Goal: Navigation & Orientation: Understand site structure

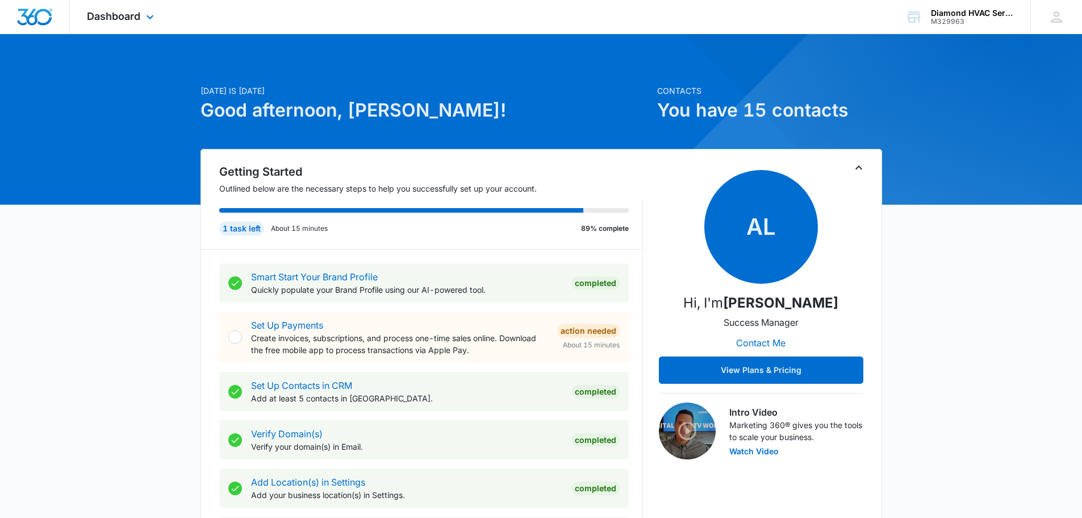
click at [121, 9] on div "Dashboard Apps Reputation Websites Forms CRM Email Social Payments POS Content …" at bounding box center [122, 17] width 104 height 34
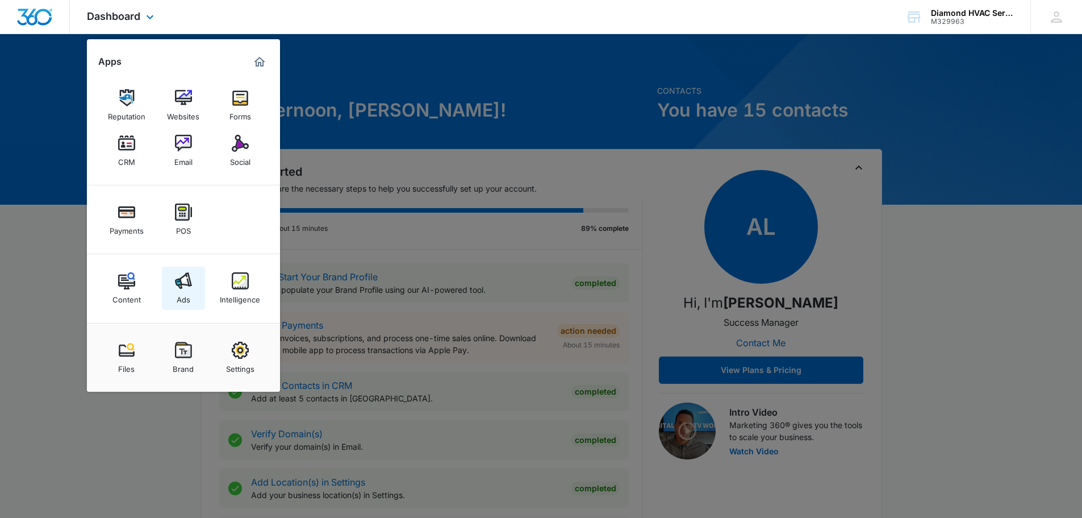
click at [191, 282] on img at bounding box center [183, 280] width 17 height 17
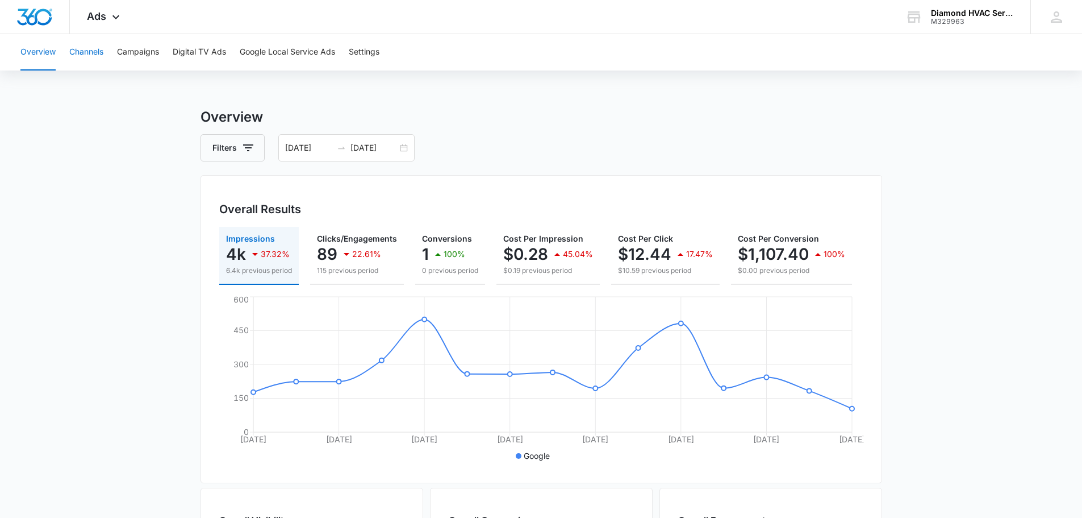
click at [82, 48] on button "Channels" at bounding box center [86, 52] width 34 height 36
click at [138, 49] on button "Campaigns" at bounding box center [138, 52] width 42 height 36
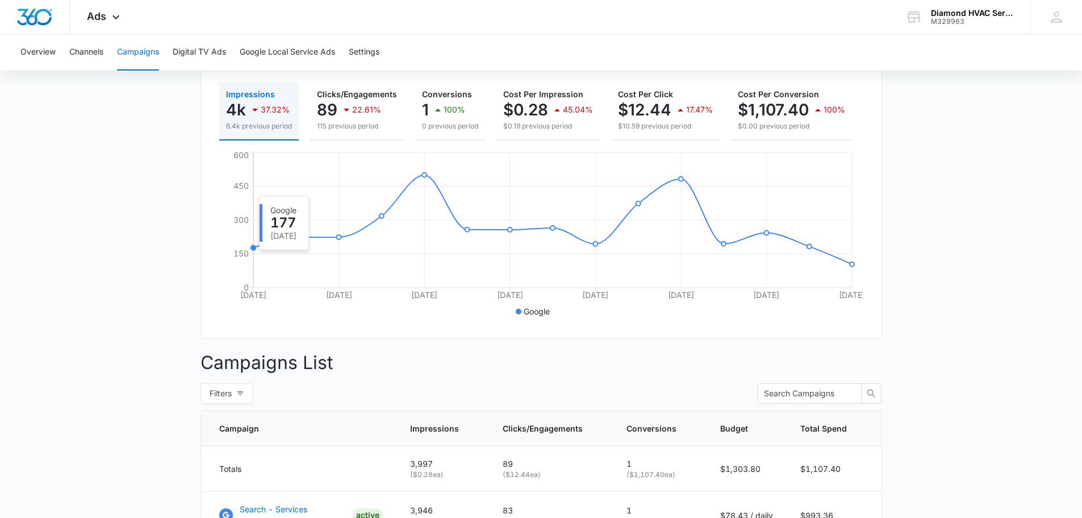
scroll to position [131, 0]
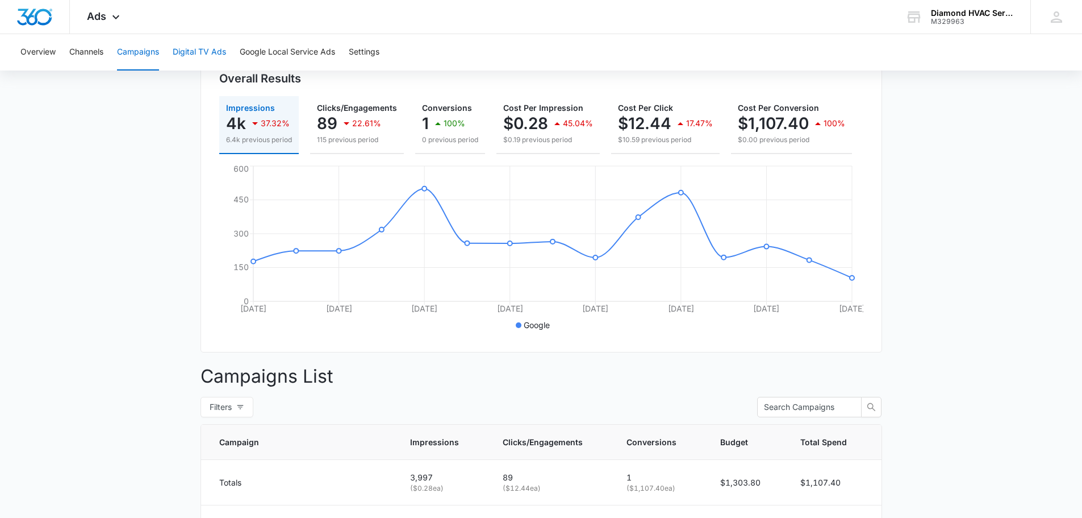
click at [208, 52] on button "Digital TV Ads" at bounding box center [199, 52] width 53 height 36
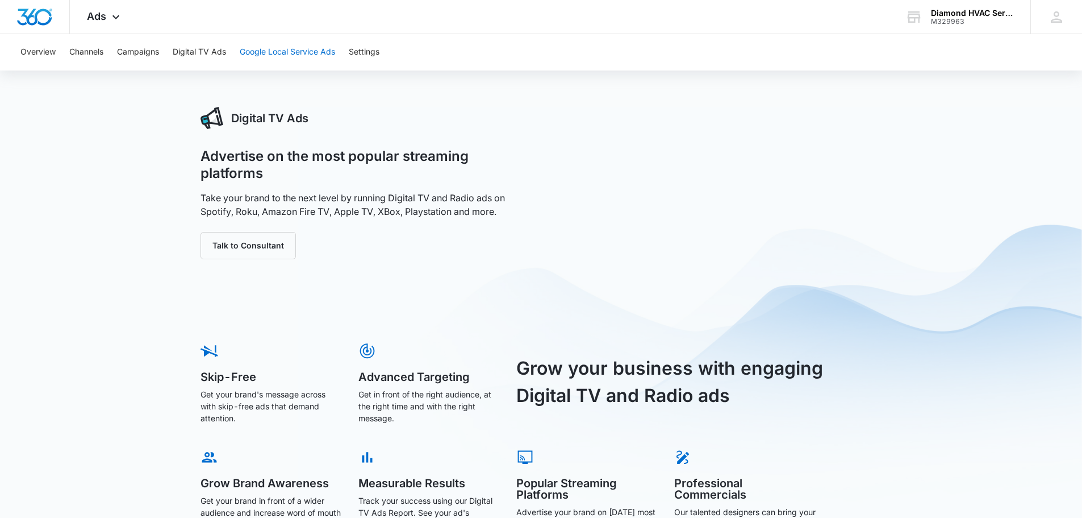
click at [265, 49] on button "Google Local Service Ads" at bounding box center [287, 52] width 95 height 36
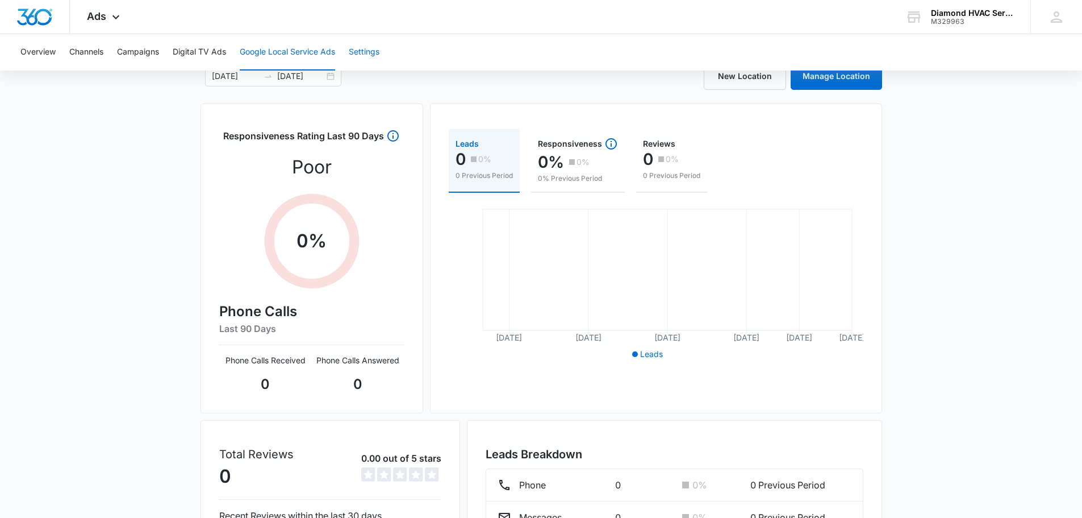
scroll to position [10, 0]
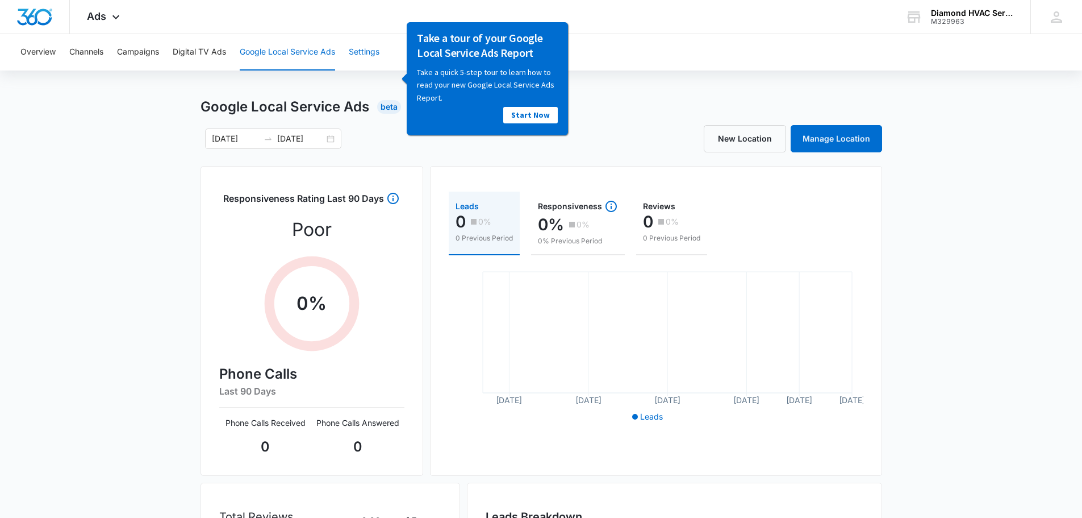
click at [363, 52] on button "Settings" at bounding box center [364, 52] width 31 height 36
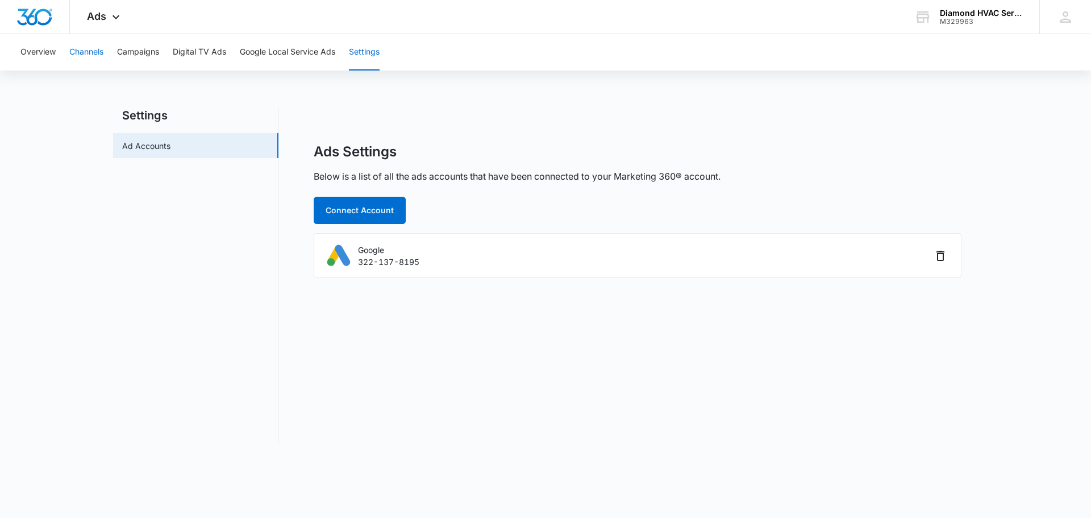
click at [99, 57] on button "Channels" at bounding box center [86, 52] width 34 height 36
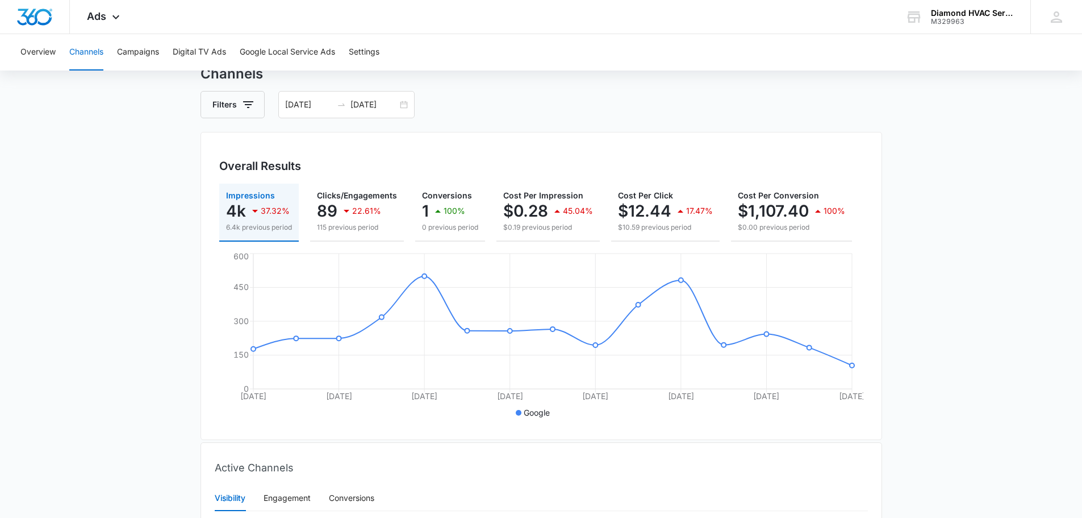
scroll to position [41, 0]
click at [136, 53] on button "Campaigns" at bounding box center [138, 52] width 42 height 36
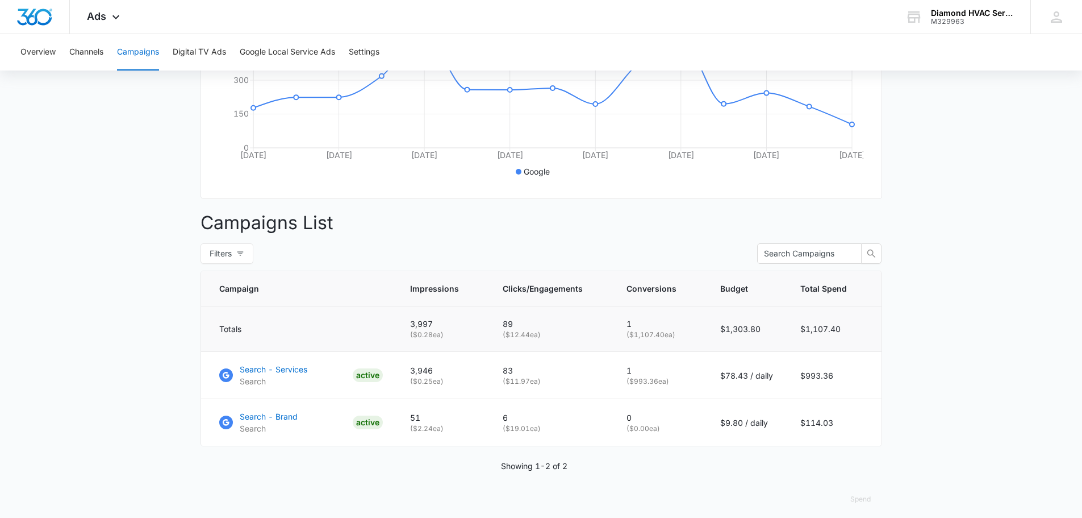
scroll to position [301, 0]
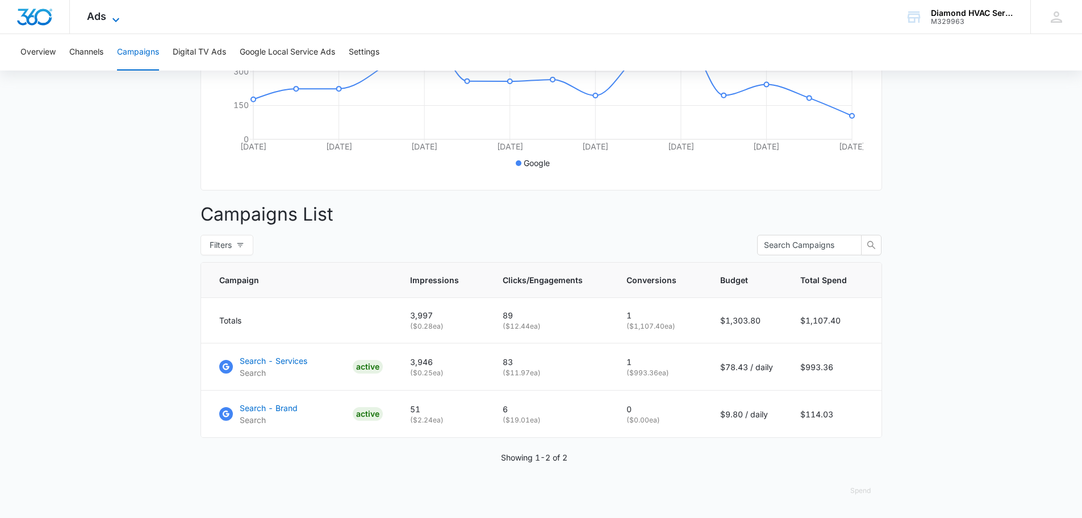
click at [119, 22] on icon at bounding box center [116, 20] width 14 height 14
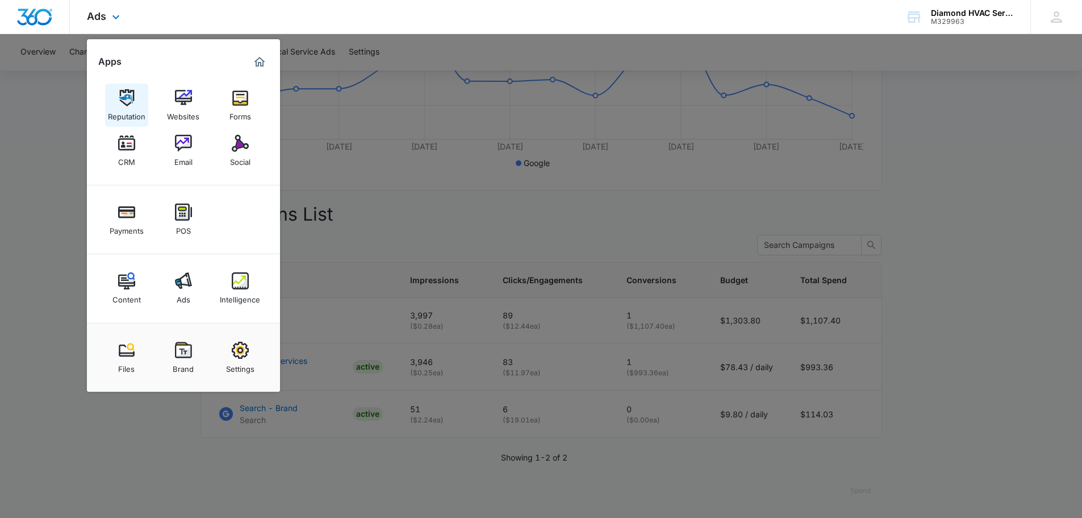
click at [131, 98] on img at bounding box center [126, 97] width 17 height 17
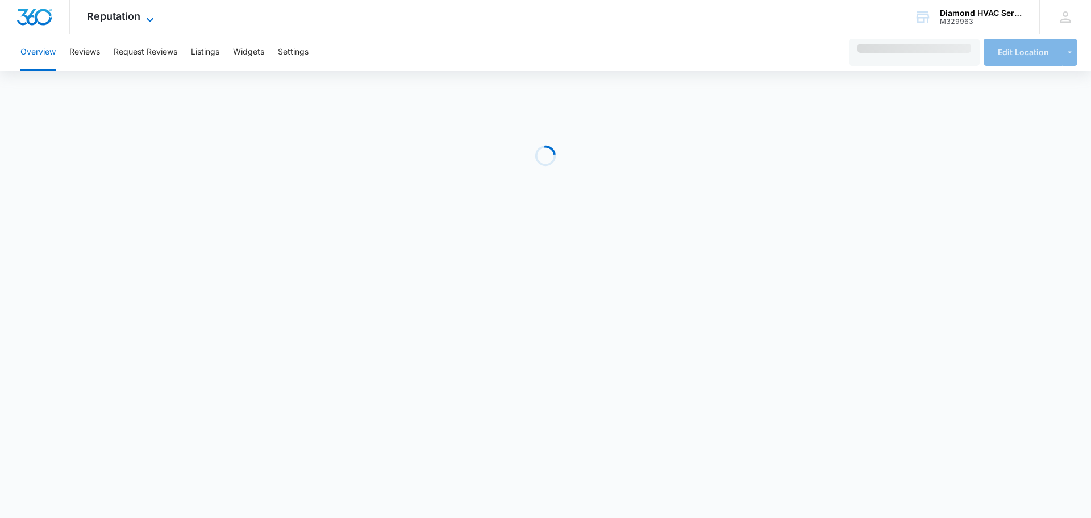
click at [123, 18] on span "Reputation" at bounding box center [113, 16] width 53 height 12
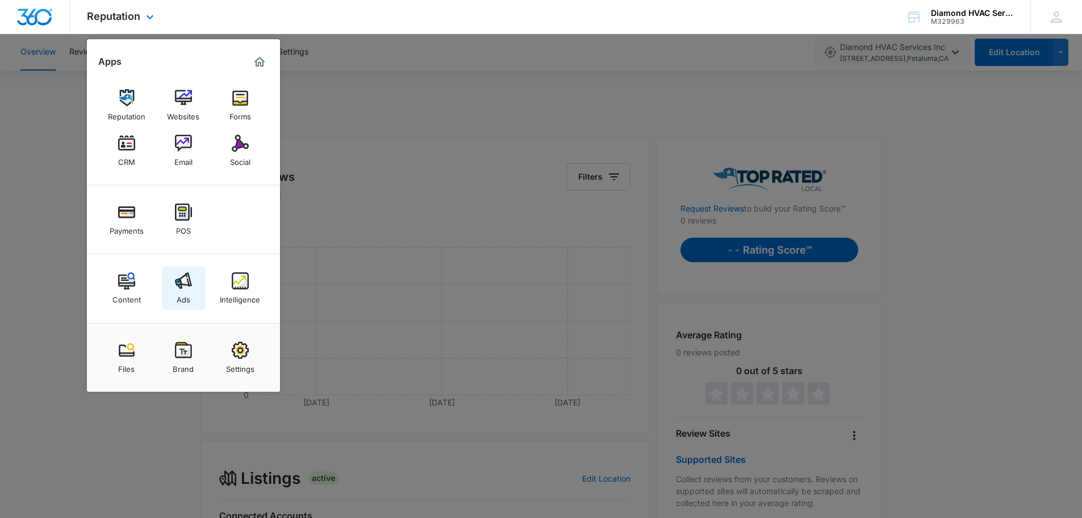
click at [183, 277] on img at bounding box center [183, 280] width 17 height 17
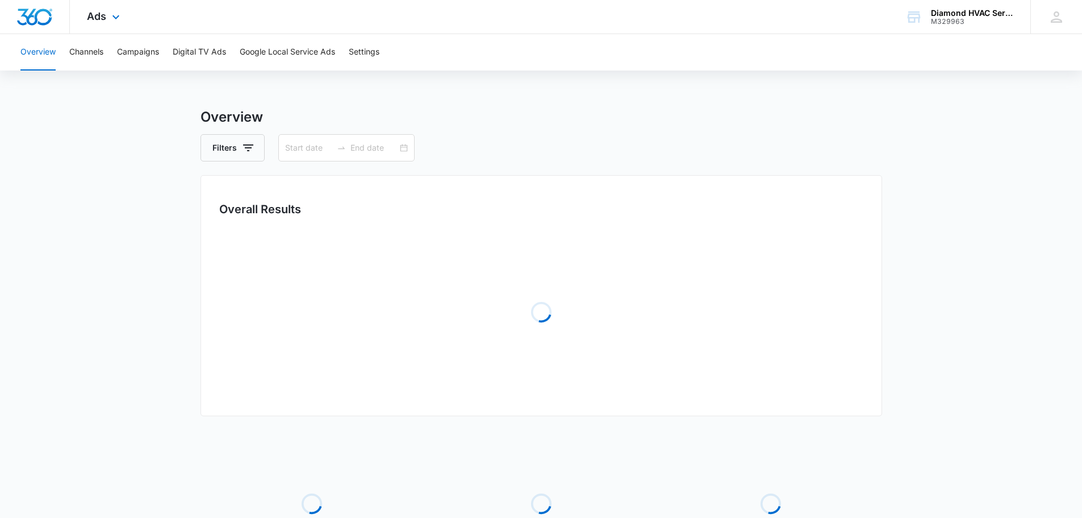
type input "[DATE]"
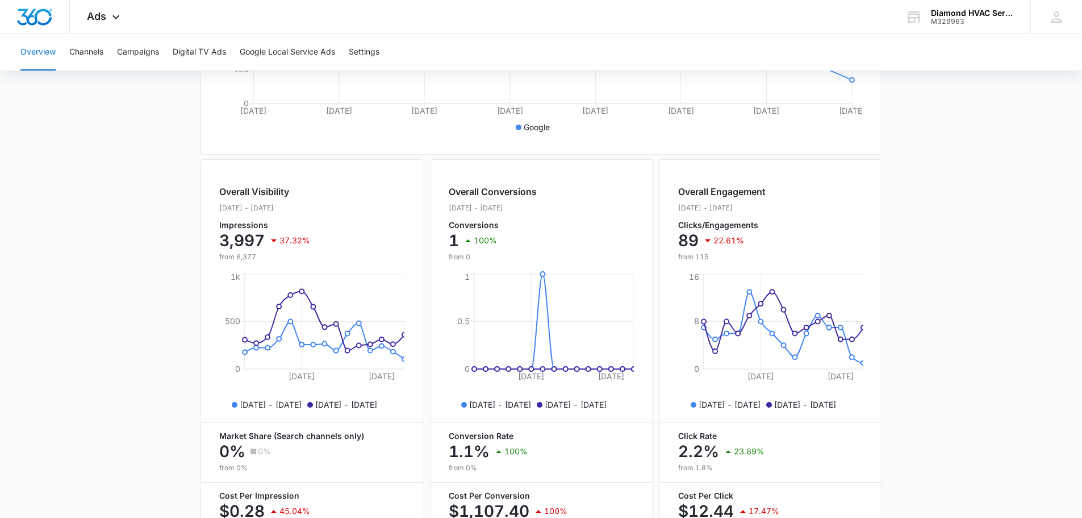
scroll to position [186, 0]
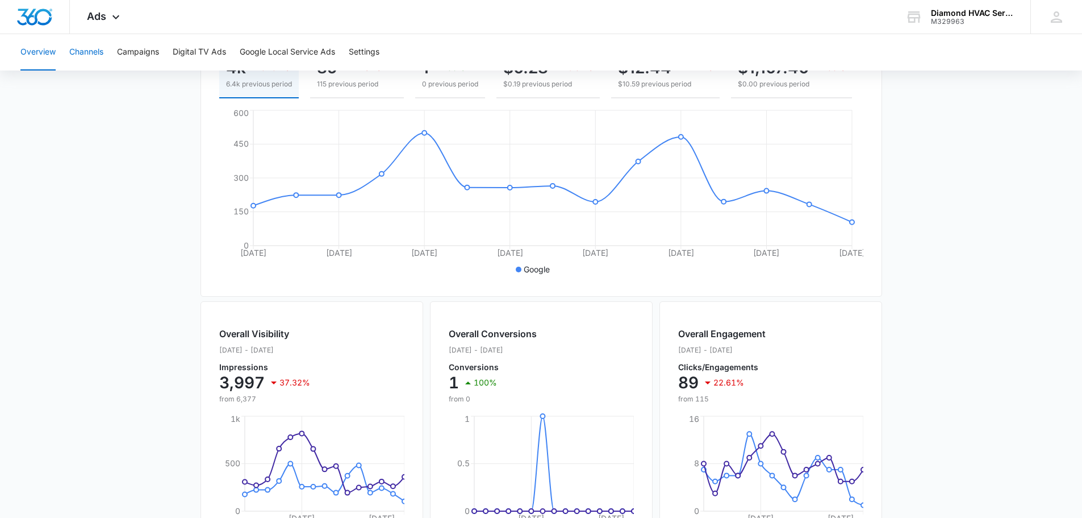
click at [88, 55] on button "Channels" at bounding box center [86, 52] width 34 height 36
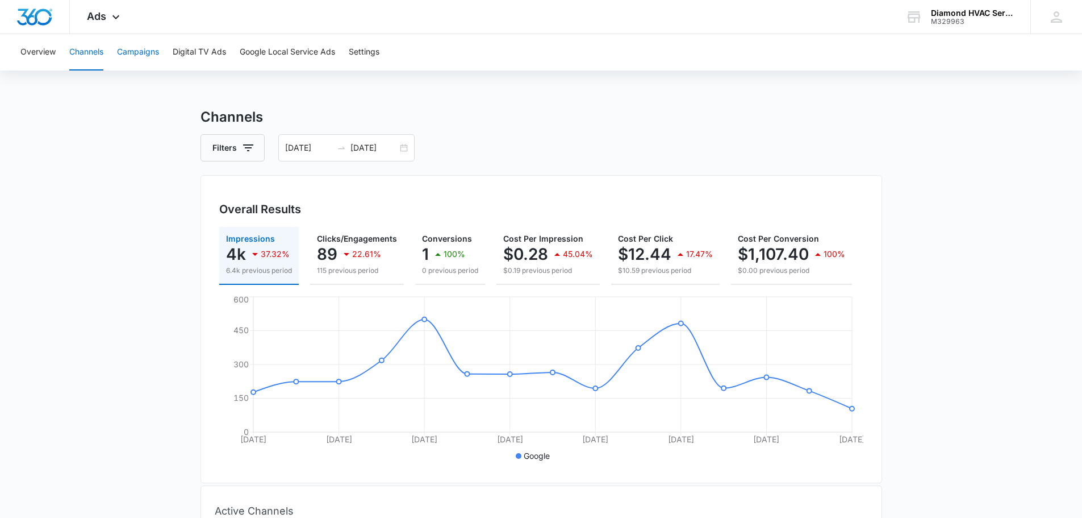
click at [151, 43] on button "Campaigns" at bounding box center [138, 52] width 42 height 36
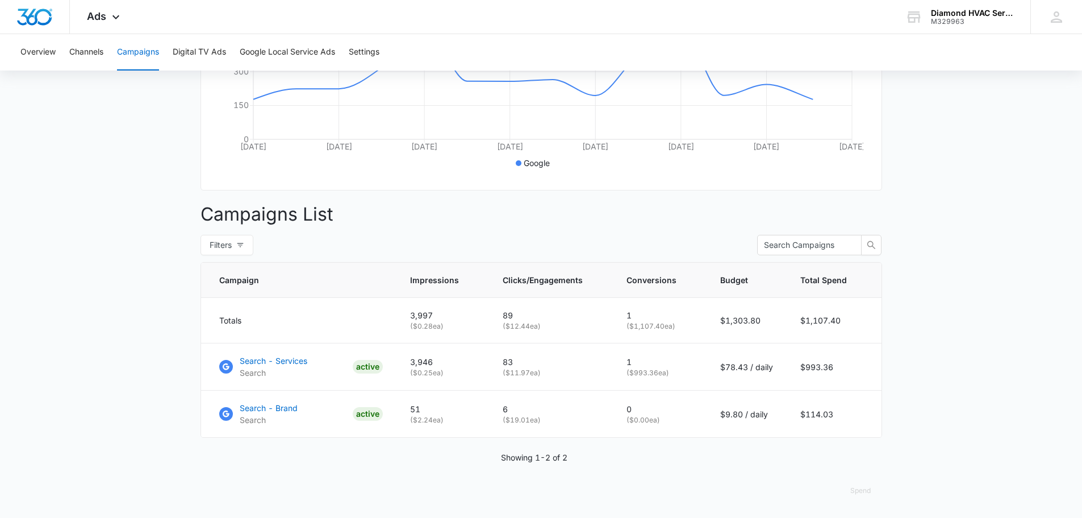
scroll to position [301, 0]
click at [258, 51] on button "Google Local Service Ads" at bounding box center [287, 52] width 95 height 36
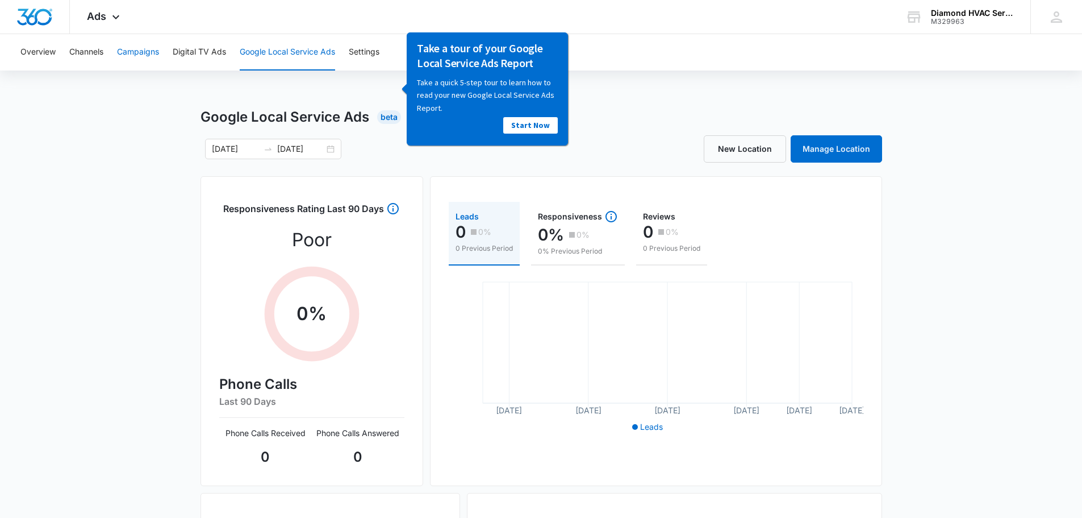
click at [134, 44] on button "Campaigns" at bounding box center [138, 52] width 42 height 36
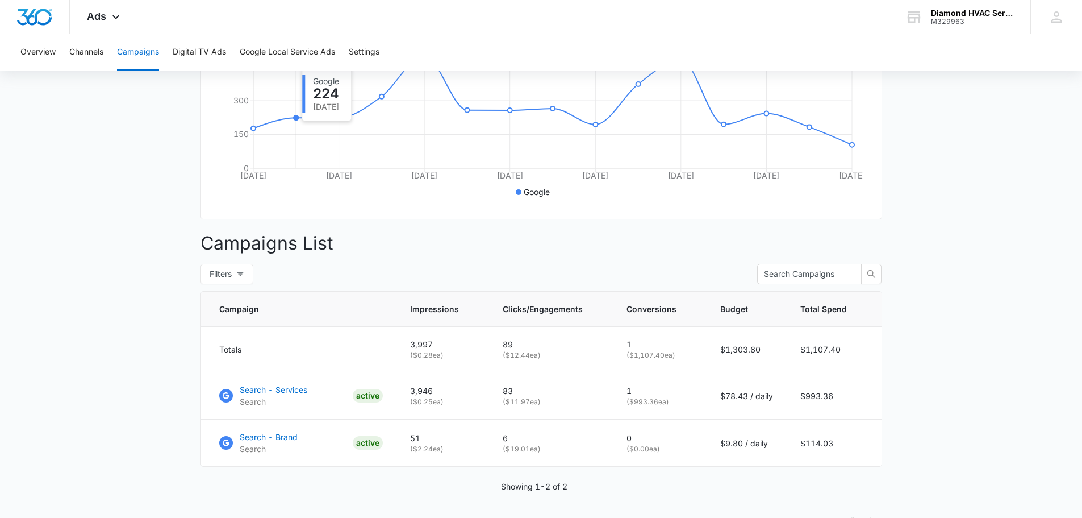
scroll to position [301, 0]
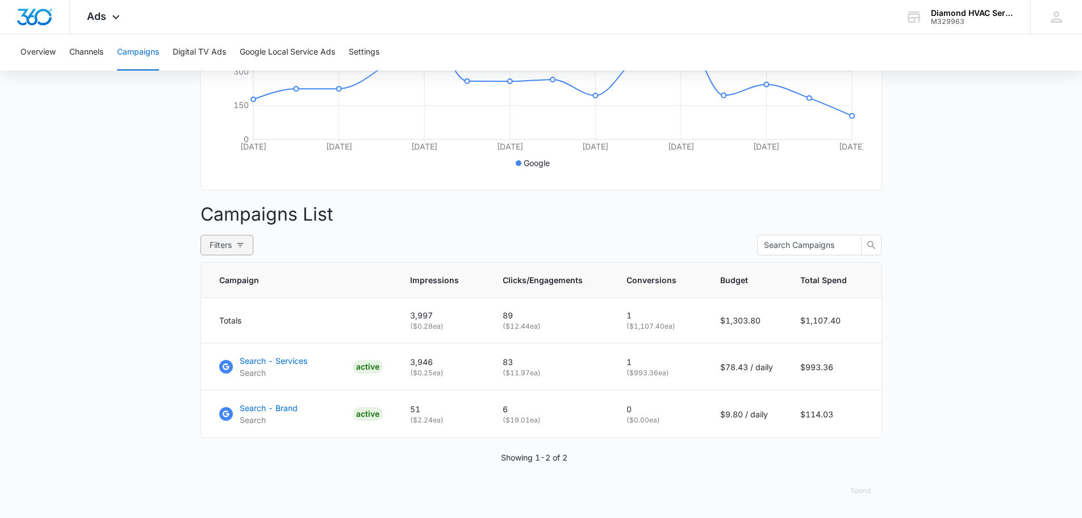
click at [221, 244] on span "Filters" at bounding box center [221, 245] width 22 height 12
click at [113, 300] on label "Active" at bounding box center [126, 308] width 46 height 17
click at [112, 310] on input "Active" at bounding box center [107, 314] width 9 height 9
radio input "true"
click at [409, 231] on div "Campaigns Filters [DATE] [DATE] Overall Results Impressions 4k 37.32% 6.4k prev…" at bounding box center [542, 165] width 682 height 703
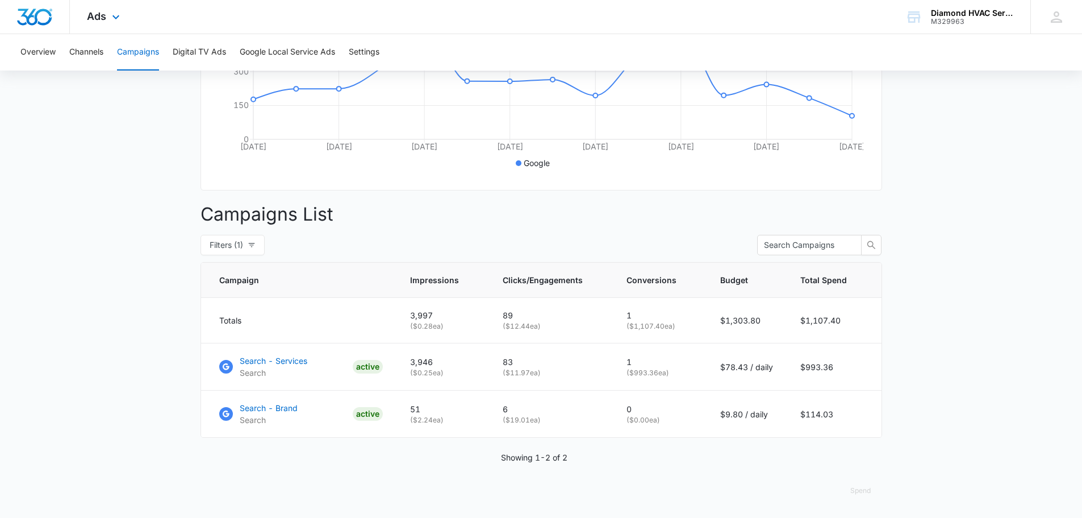
click at [51, 34] on div "Ads Apps Reputation Websites Forms CRM Email Social Payments POS Content Ads In…" at bounding box center [541, 17] width 1082 height 34
click at [80, 21] on div "Ads Apps Reputation Websites Forms CRM Email Social Payments POS Content Ads In…" at bounding box center [105, 17] width 70 height 34
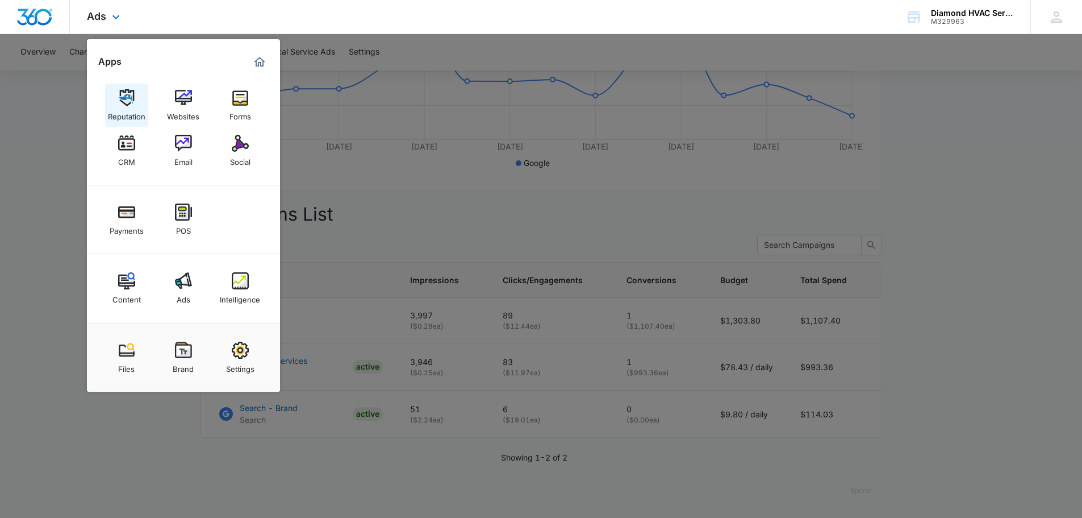
click at [119, 99] on img at bounding box center [126, 97] width 17 height 17
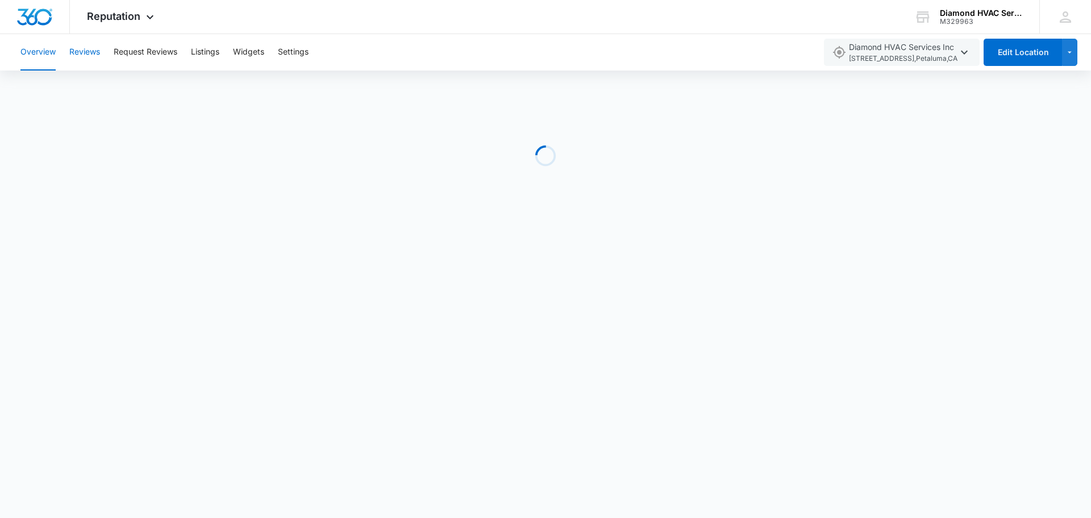
click at [91, 56] on button "Reviews" at bounding box center [84, 52] width 31 height 36
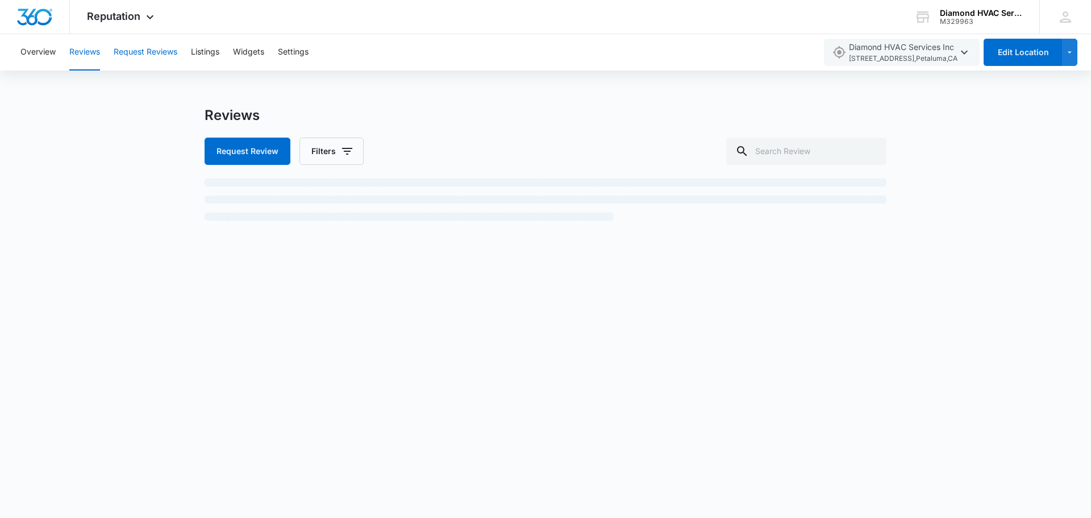
click at [136, 55] on button "Request Reviews" at bounding box center [146, 52] width 64 height 36
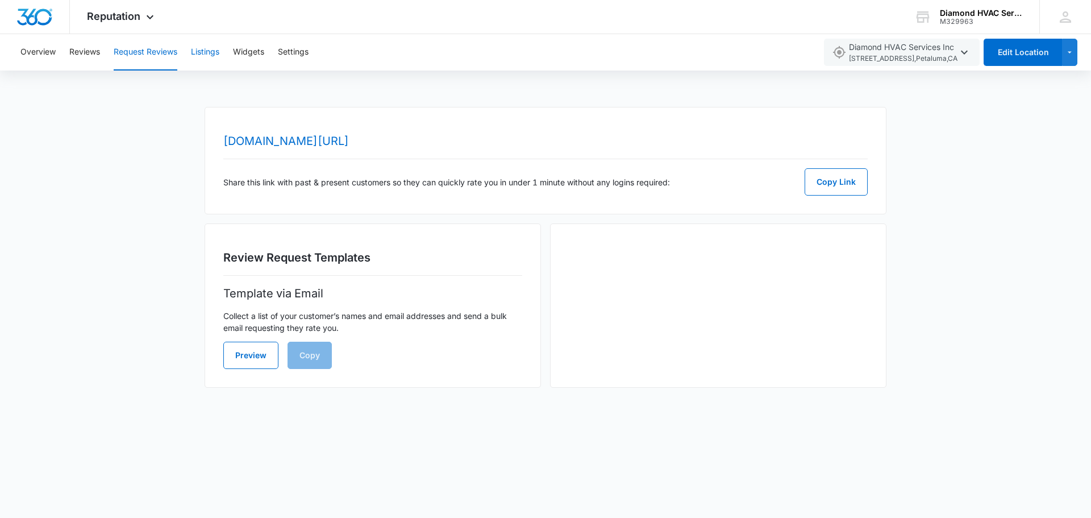
click at [202, 48] on button "Listings" at bounding box center [205, 52] width 28 height 36
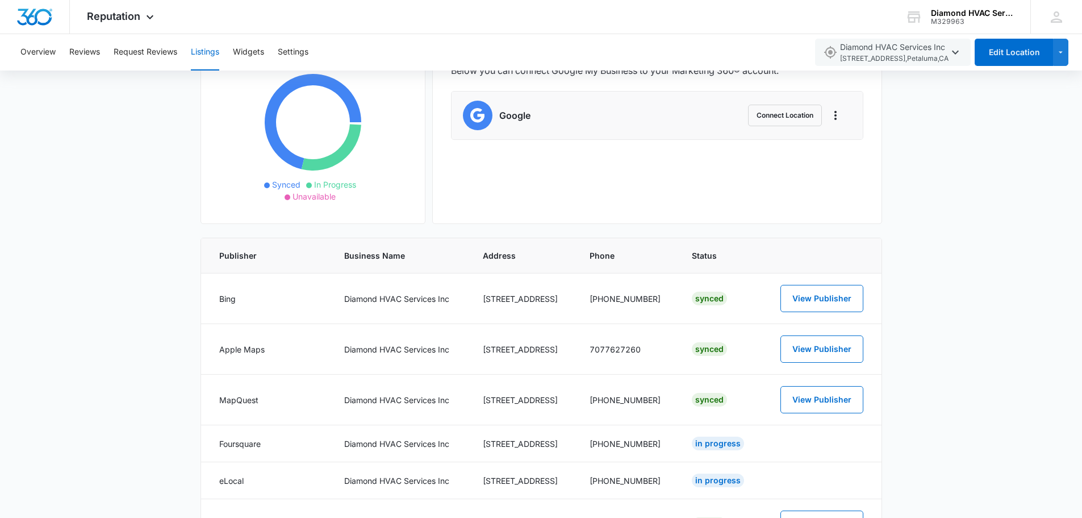
scroll to position [57, 0]
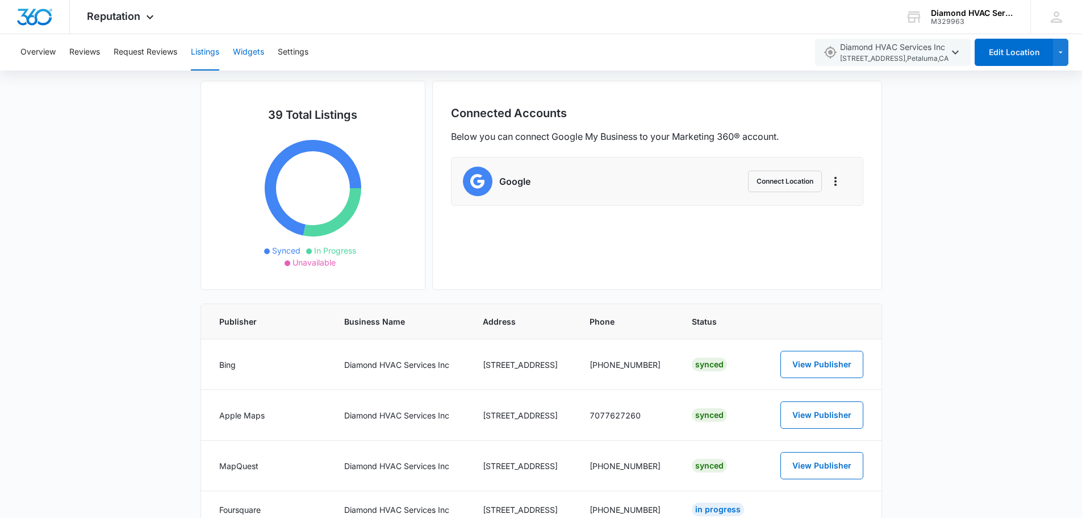
click at [245, 46] on button "Widgets" at bounding box center [248, 52] width 31 height 36
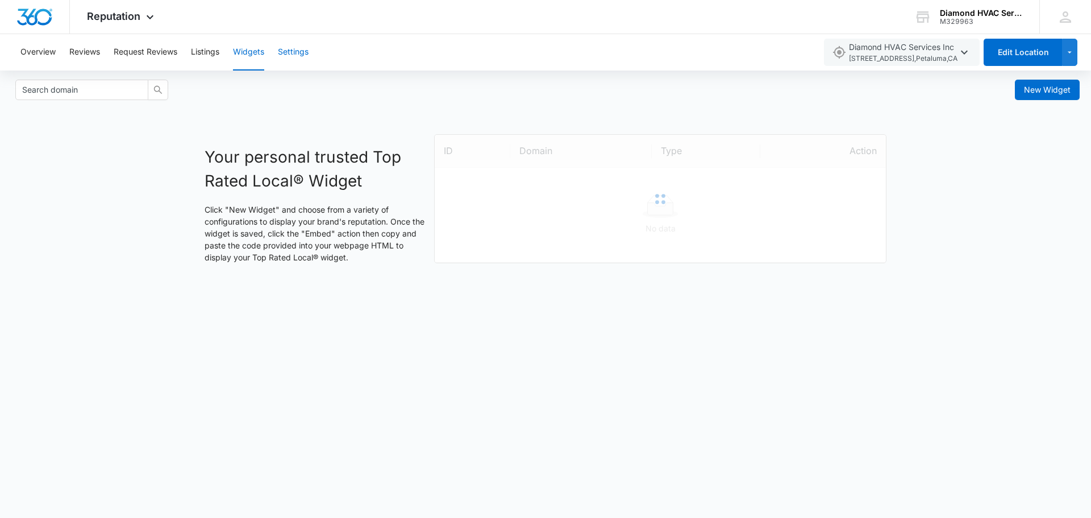
click at [290, 56] on button "Settings" at bounding box center [293, 52] width 31 height 36
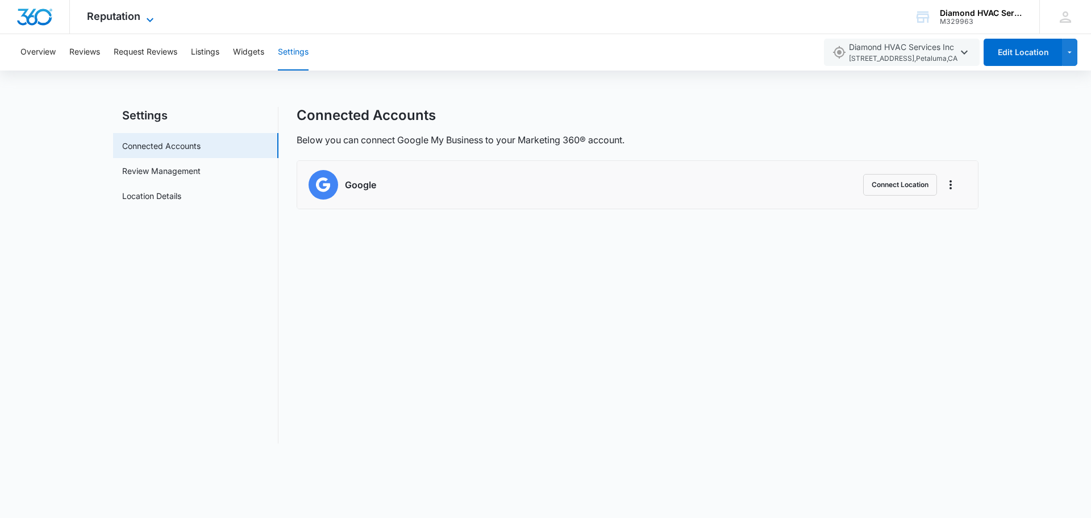
click at [138, 14] on span "Reputation" at bounding box center [113, 16] width 53 height 12
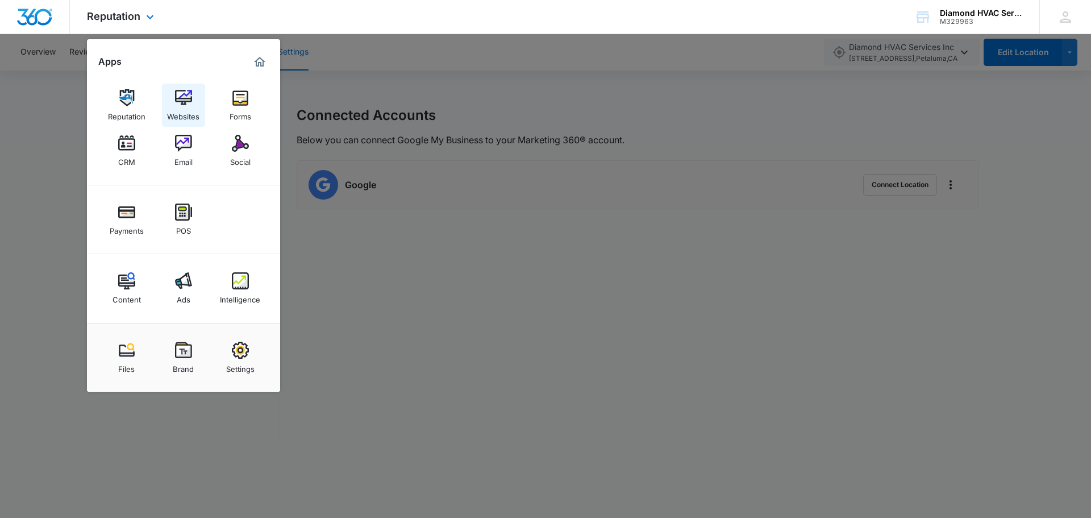
click at [174, 91] on link "Websites" at bounding box center [183, 105] width 43 height 43
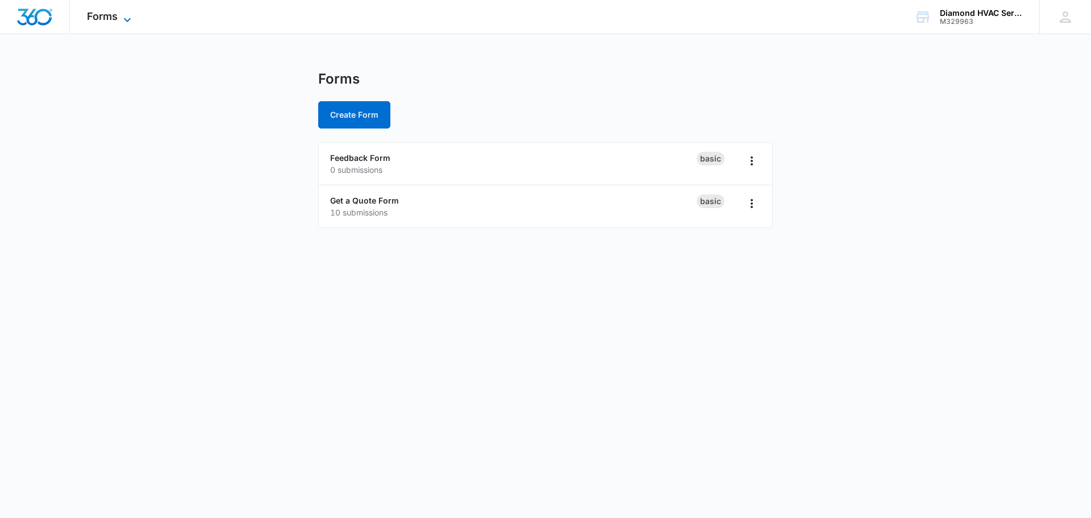
click at [107, 16] on span "Forms" at bounding box center [102, 16] width 31 height 12
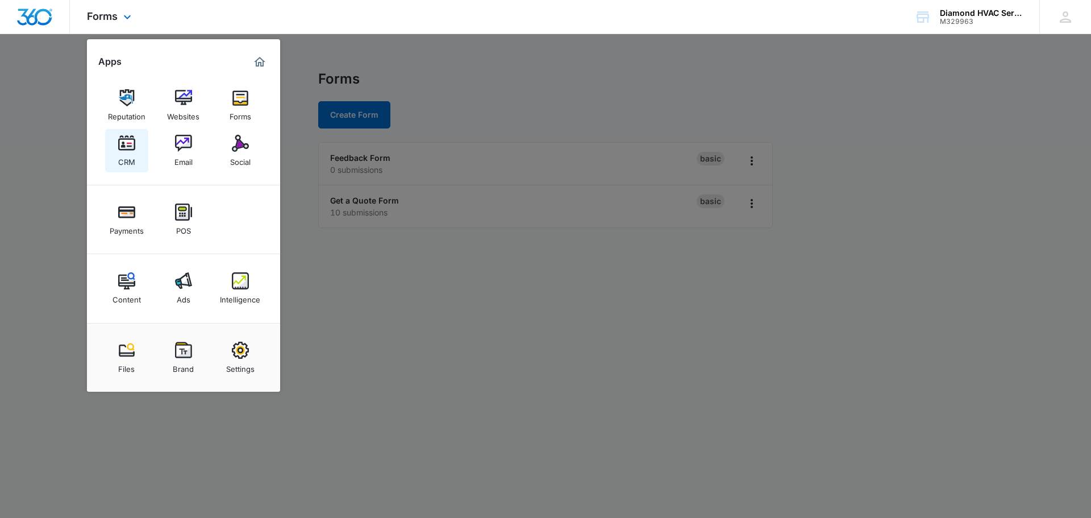
click at [133, 137] on img at bounding box center [126, 143] width 17 height 17
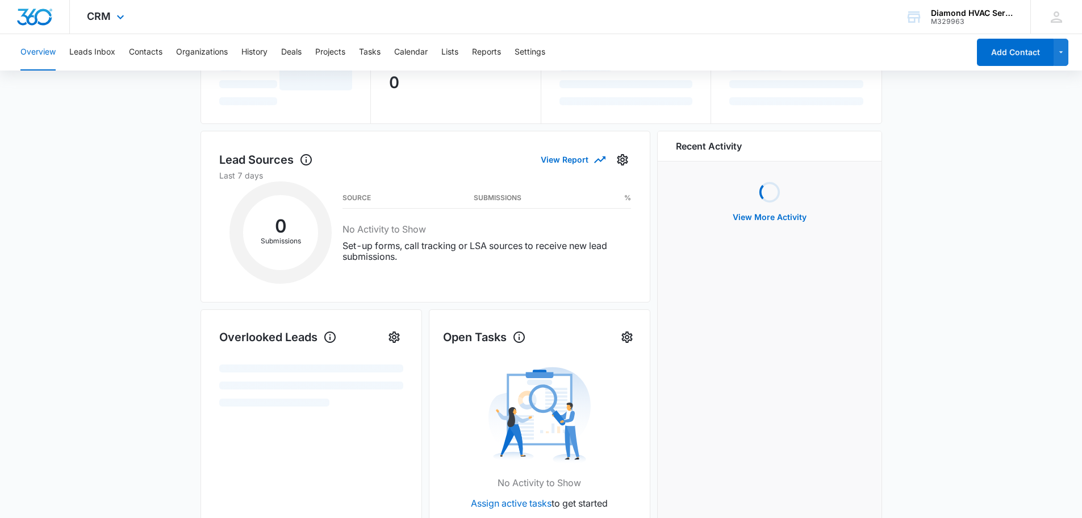
scroll to position [170, 0]
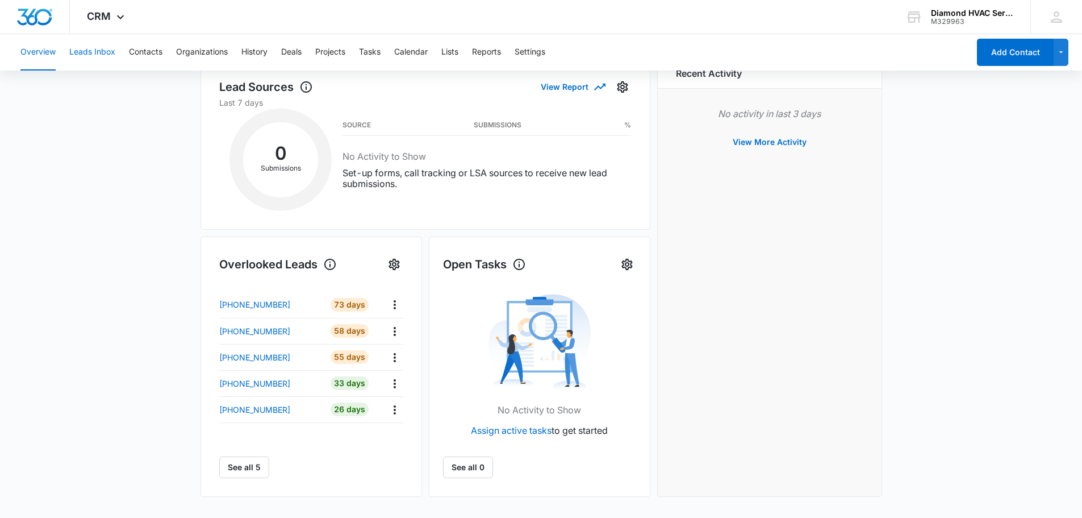
click at [111, 48] on button "Leads Inbox" at bounding box center [92, 52] width 46 height 36
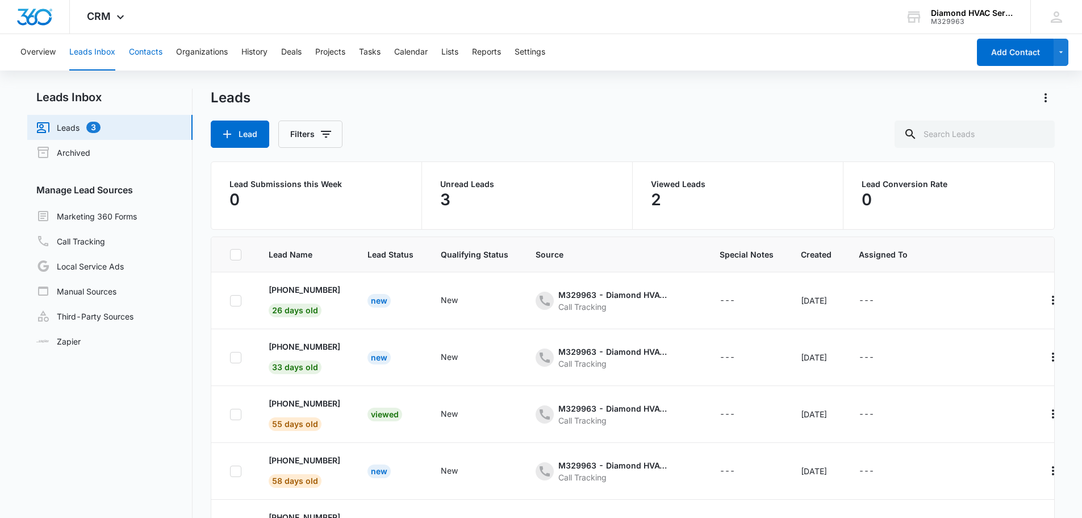
click at [155, 54] on button "Contacts" at bounding box center [146, 52] width 34 height 36
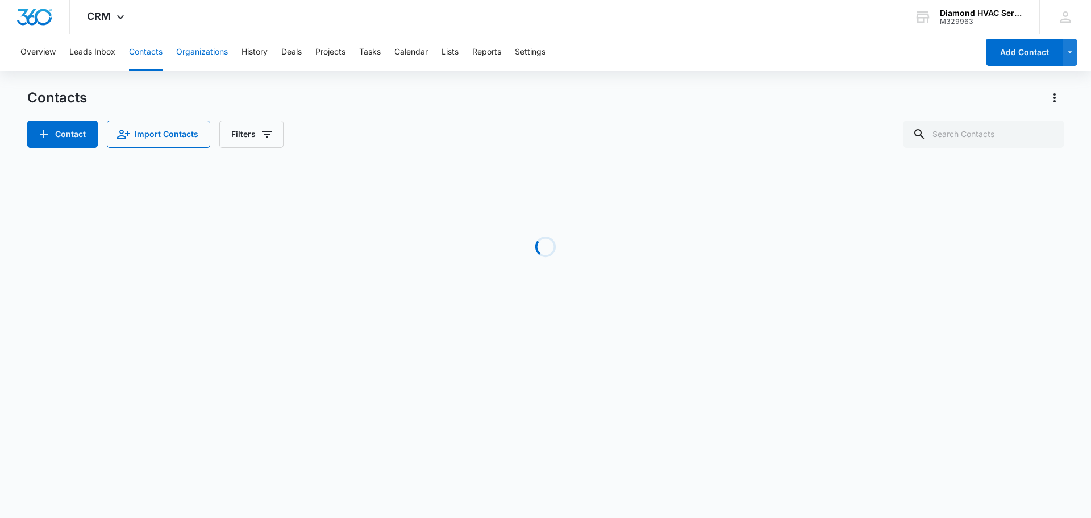
click at [182, 53] on button "Organizations" at bounding box center [202, 52] width 52 height 36
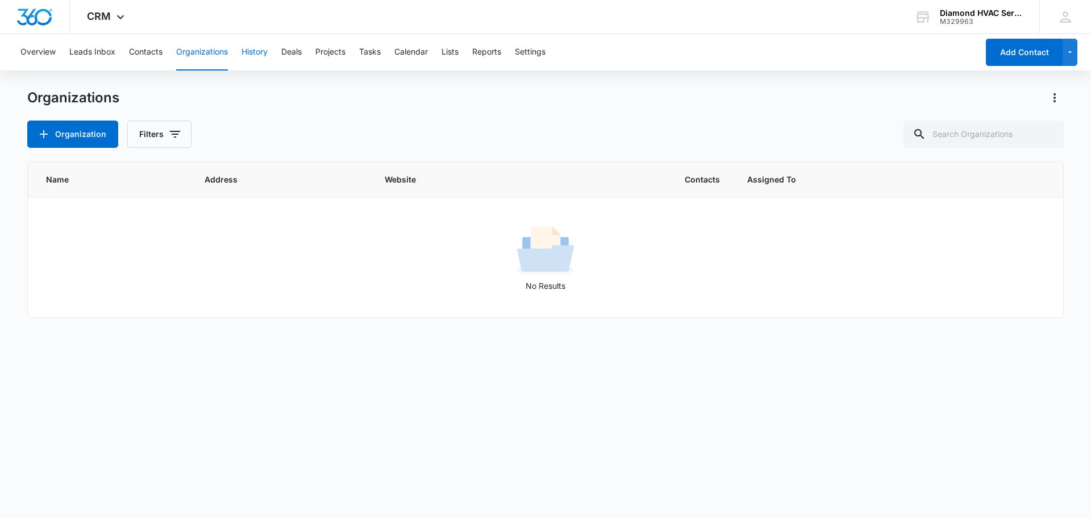
click at [246, 59] on button "History" at bounding box center [254, 52] width 26 height 36
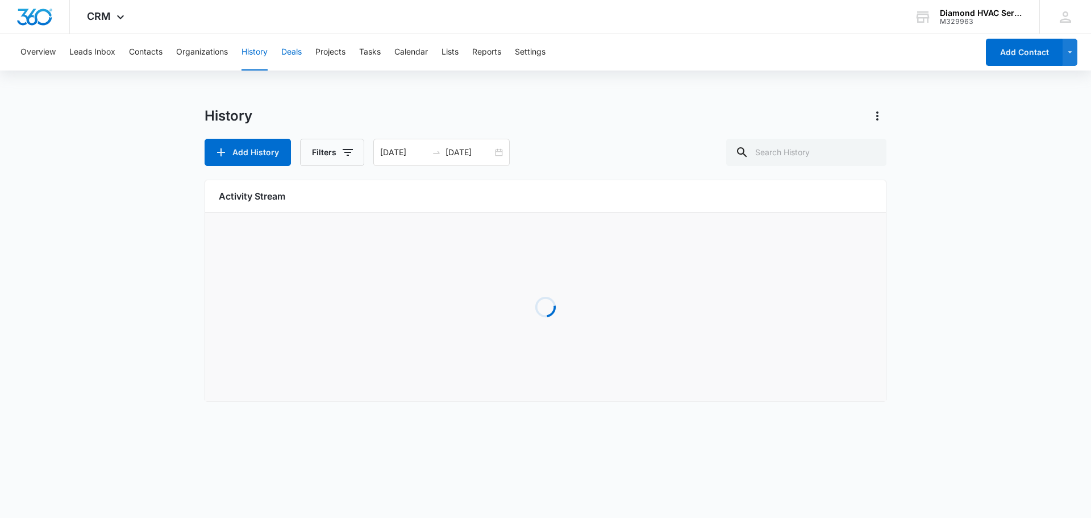
click at [287, 55] on button "Deals" at bounding box center [291, 52] width 20 height 36
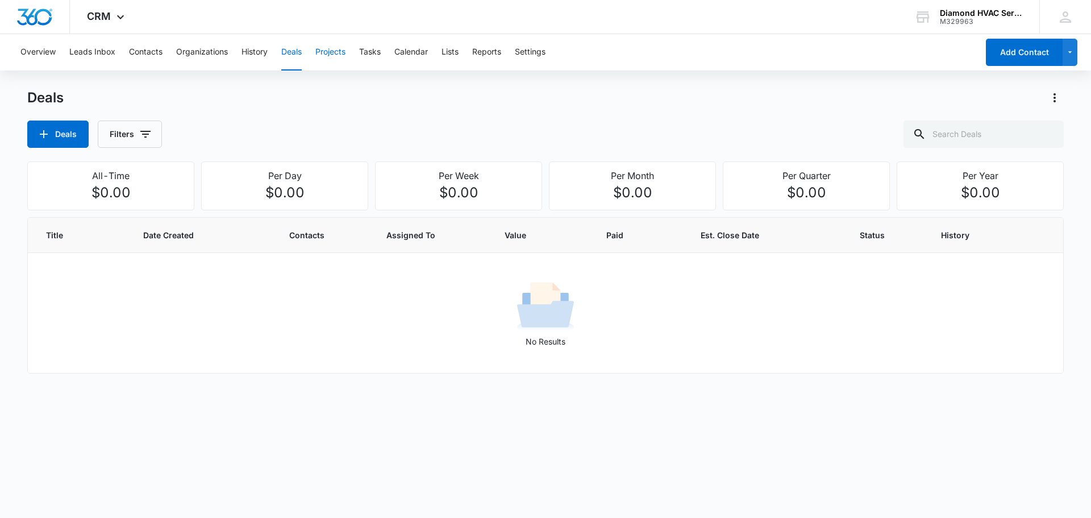
click at [331, 49] on button "Projects" at bounding box center [330, 52] width 30 height 36
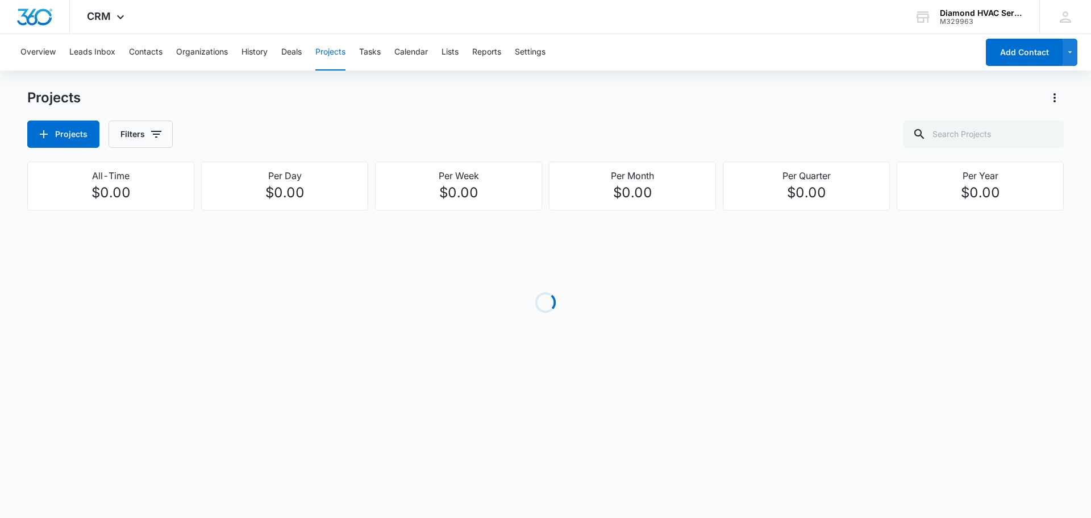
click at [358, 53] on div "Overview Leads Inbox Contacts Organizations History Deals Projects Tasks Calend…" at bounding box center [496, 52] width 964 height 36
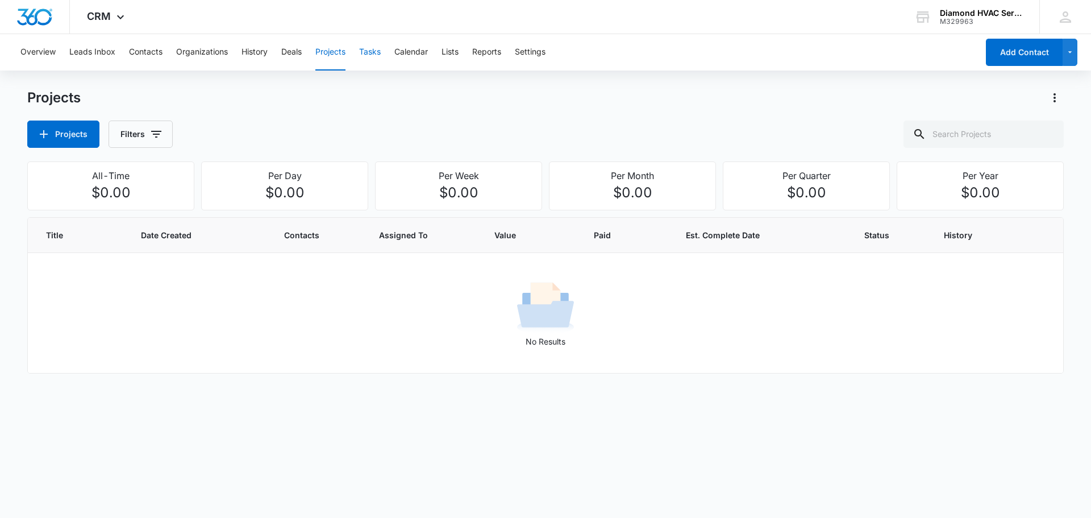
click at [366, 53] on button "Tasks" at bounding box center [370, 52] width 22 height 36
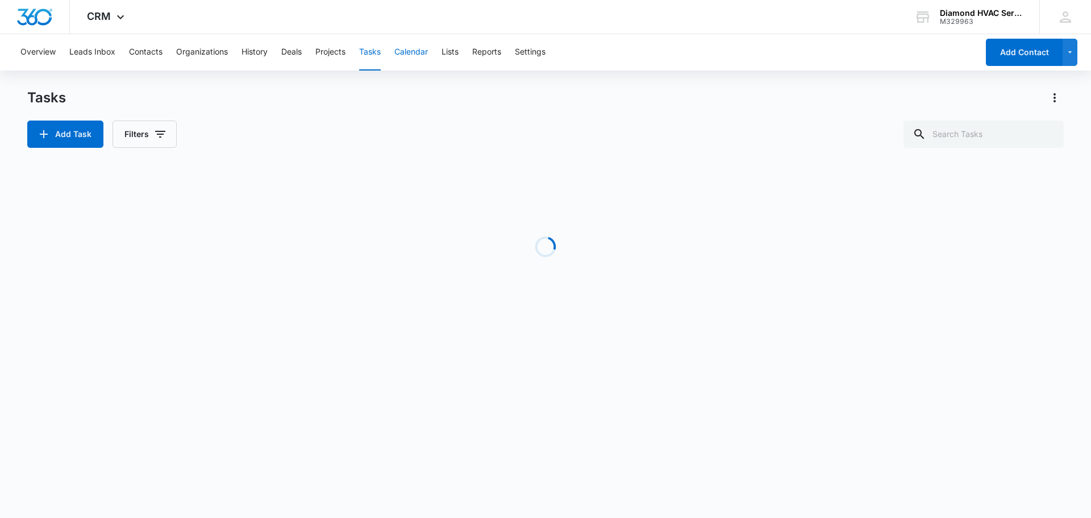
click at [398, 53] on button "Calendar" at bounding box center [411, 52] width 34 height 36
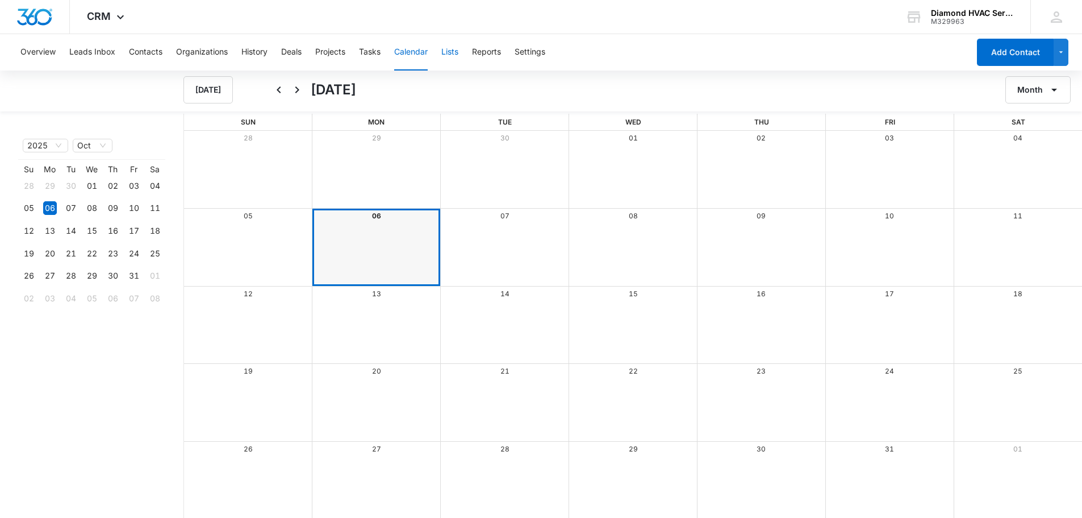
click at [454, 49] on button "Lists" at bounding box center [449, 52] width 17 height 36
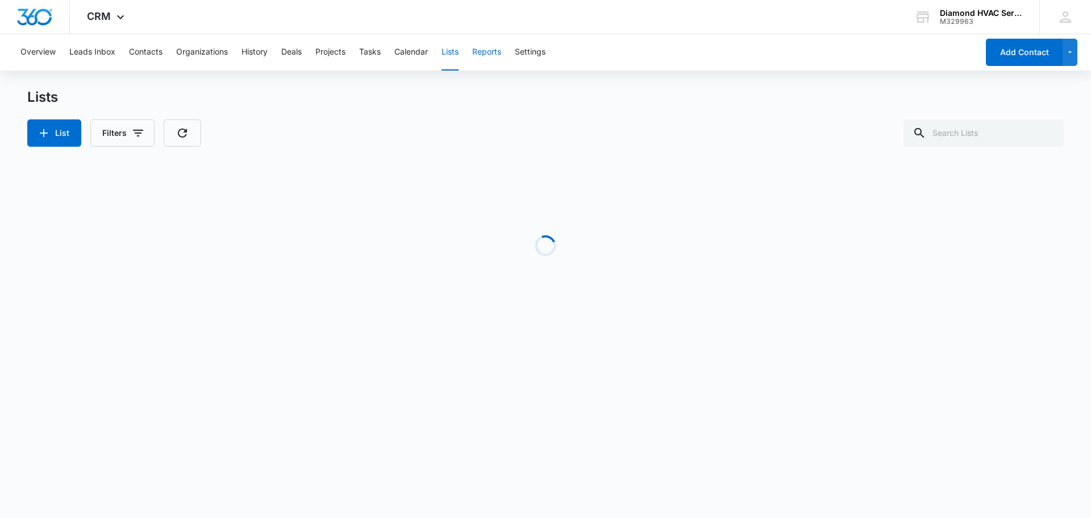
click at [490, 52] on button "Reports" at bounding box center [486, 52] width 29 height 36
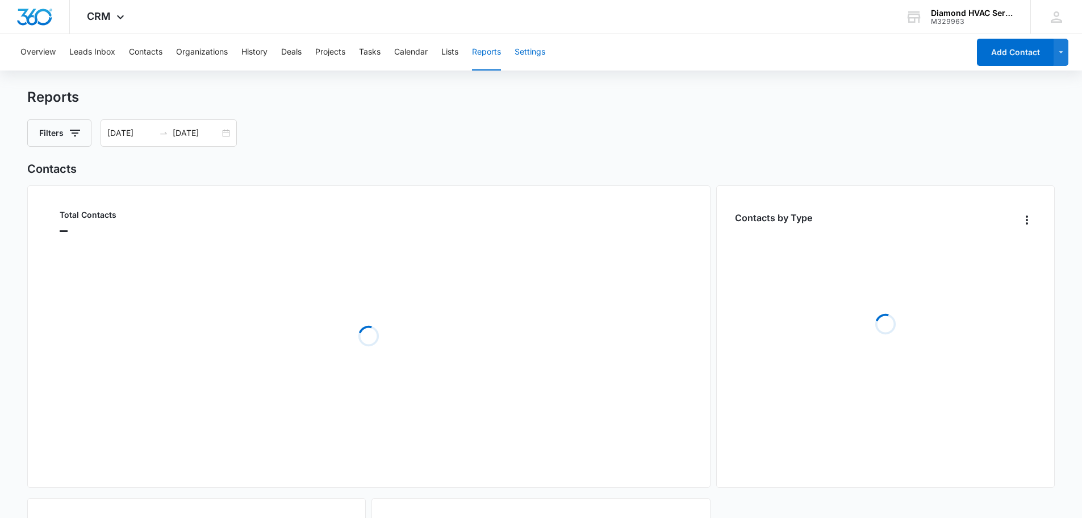
click at [527, 55] on button "Settings" at bounding box center [530, 52] width 31 height 36
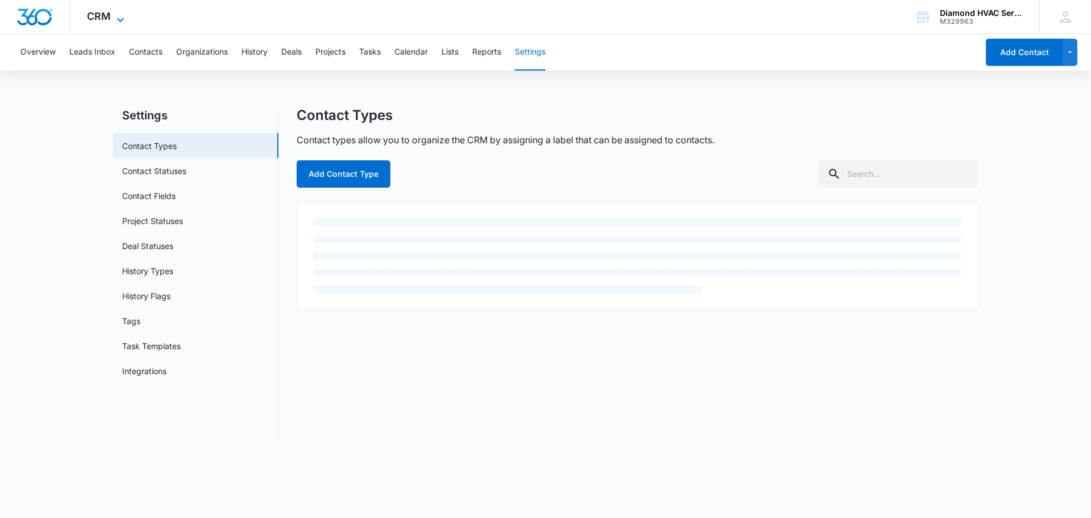
click at [126, 14] on icon at bounding box center [121, 20] width 14 height 14
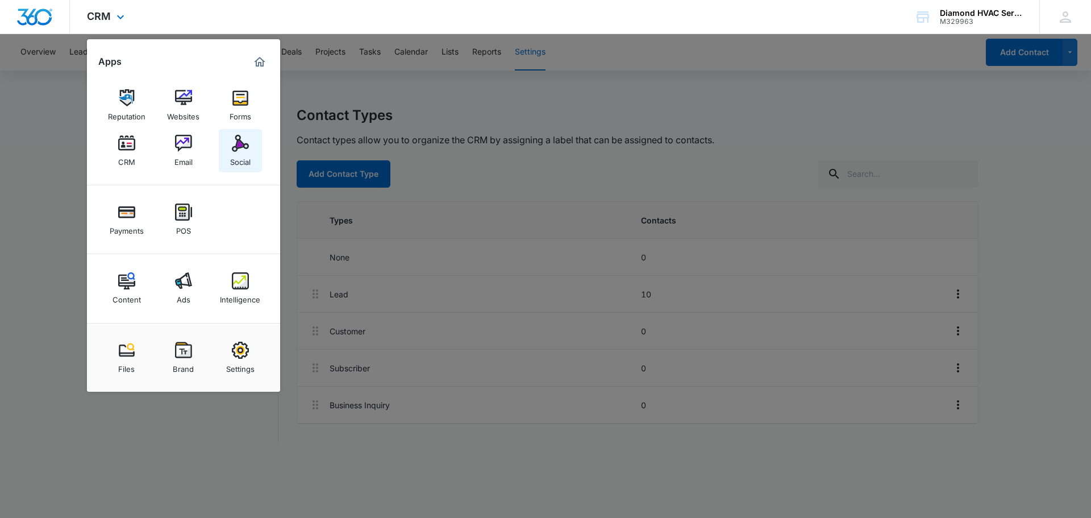
click at [241, 145] on img at bounding box center [240, 143] width 17 height 17
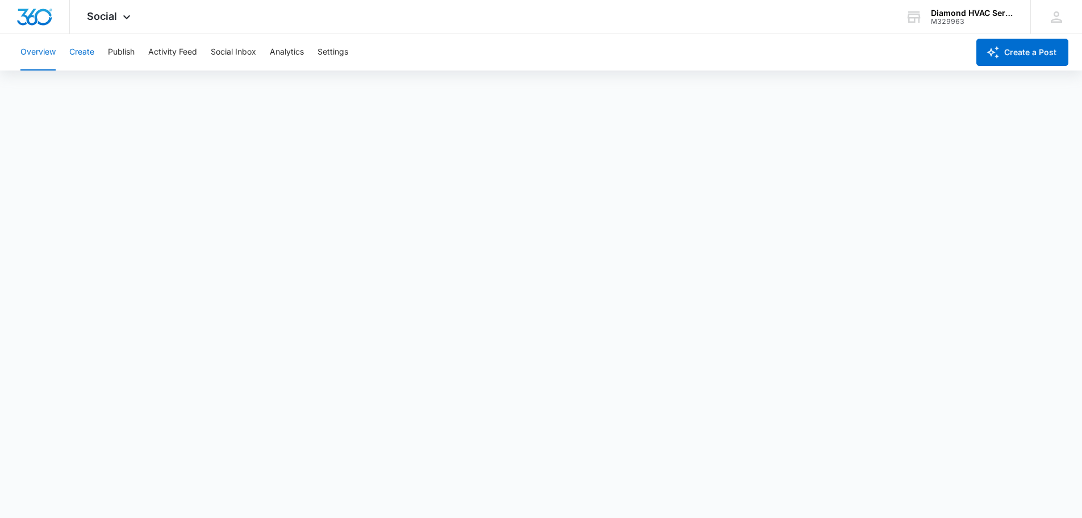
click at [78, 52] on button "Create" at bounding box center [81, 52] width 25 height 36
click at [78, 49] on button "Create" at bounding box center [81, 52] width 25 height 36
click at [128, 55] on button "Publish" at bounding box center [121, 52] width 27 height 36
click at [117, 22] on div "Social Apps Reputation Websites Forms CRM Email Social Payments POS Content Ads…" at bounding box center [110, 17] width 81 height 34
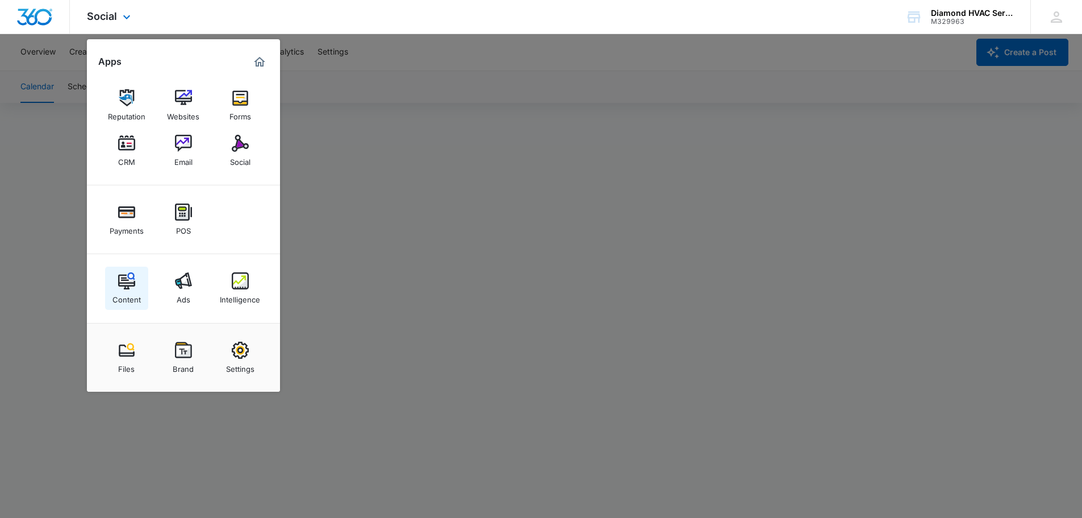
click at [120, 287] on img at bounding box center [126, 280] width 17 height 17
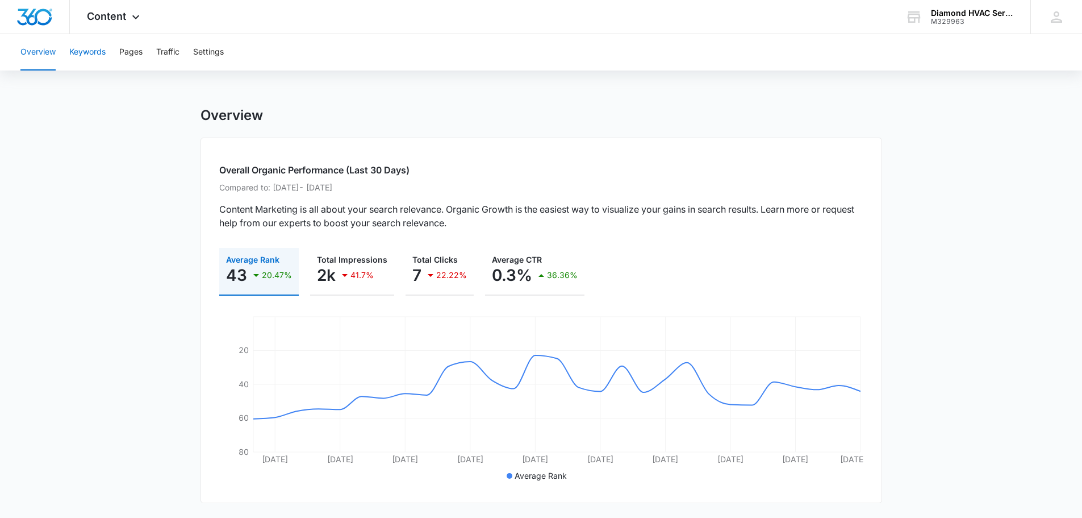
click at [74, 48] on button "Keywords" at bounding box center [87, 52] width 36 height 36
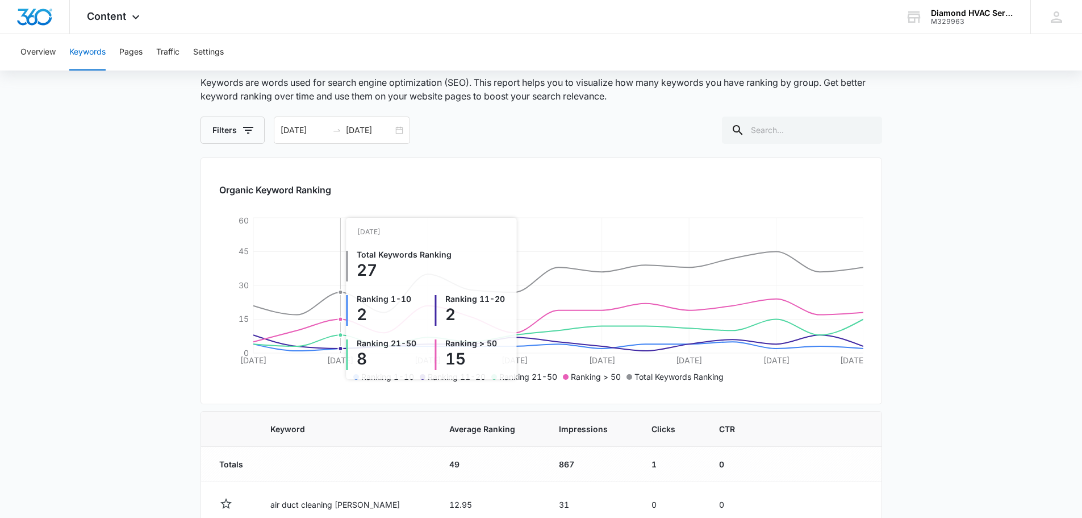
scroll to position [57, 0]
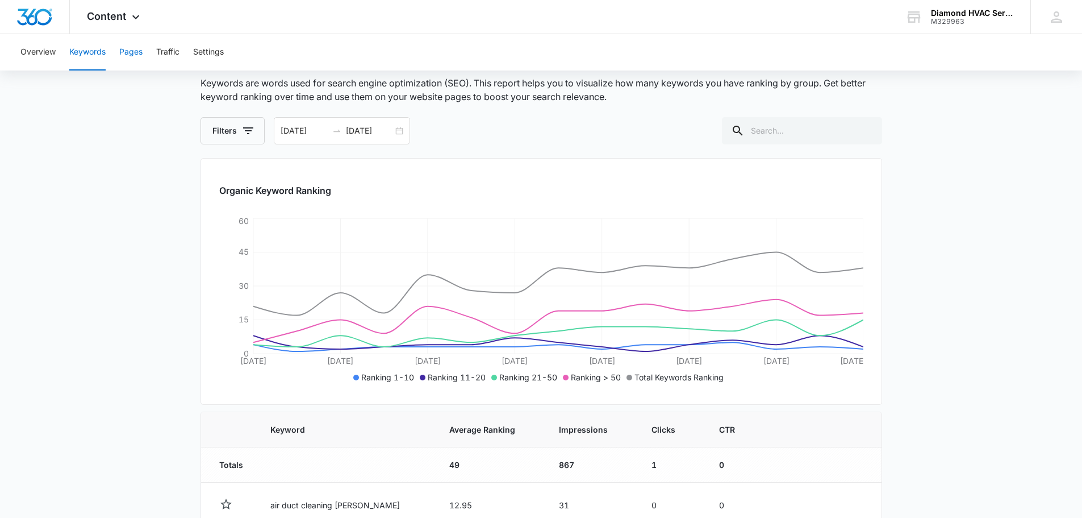
click at [132, 54] on button "Pages" at bounding box center [130, 52] width 23 height 36
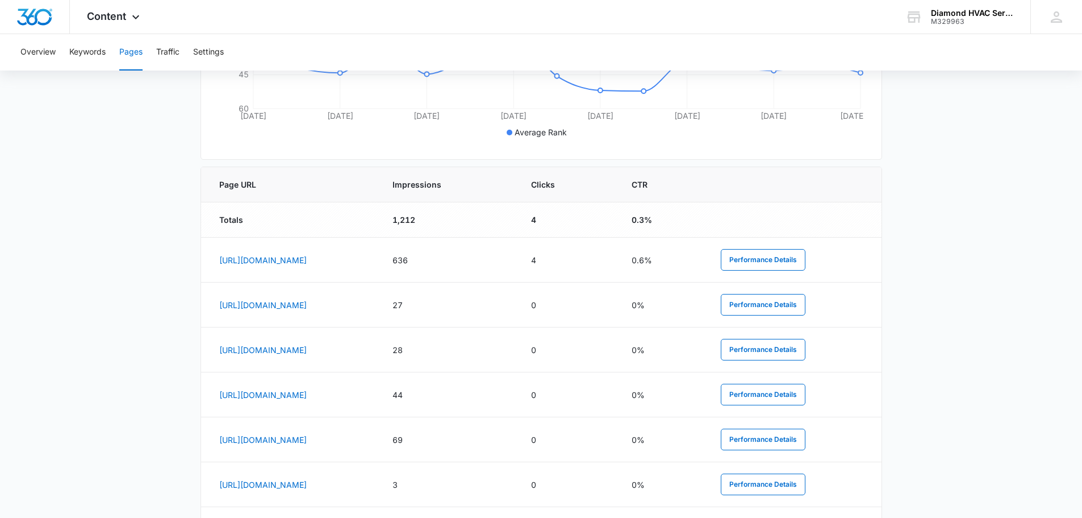
scroll to position [284, 0]
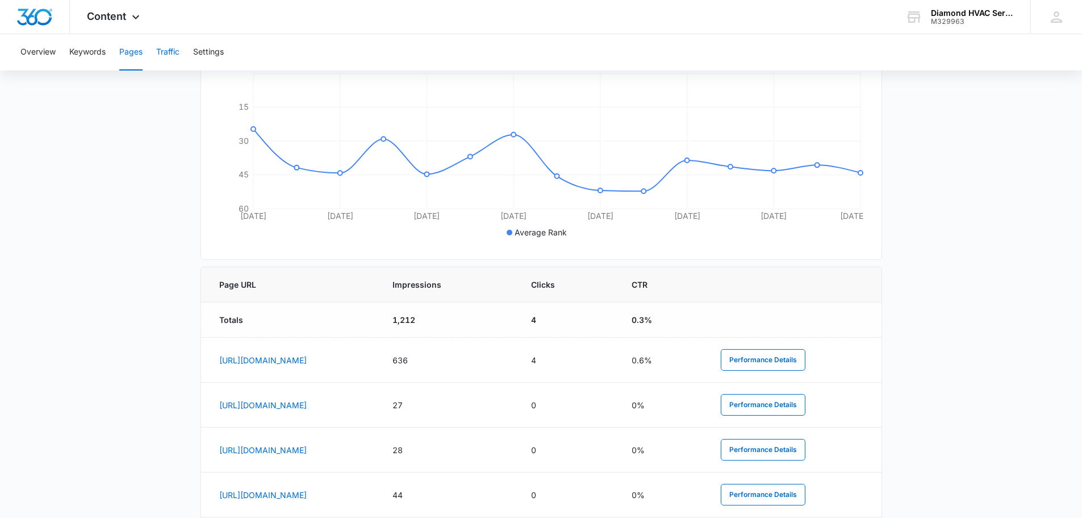
click at [173, 55] on button "Traffic" at bounding box center [167, 52] width 23 height 36
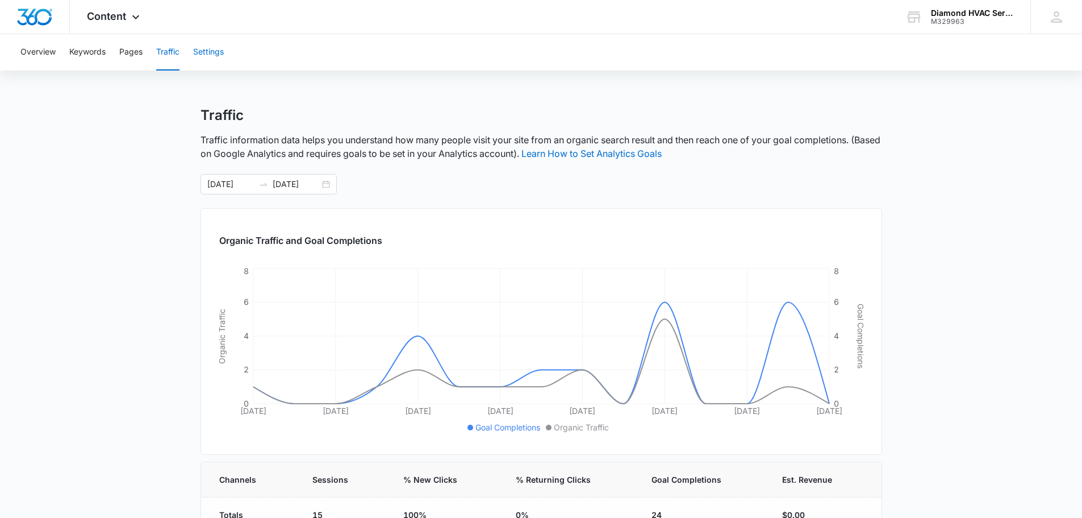
click at [215, 60] on button "Settings" at bounding box center [208, 52] width 31 height 36
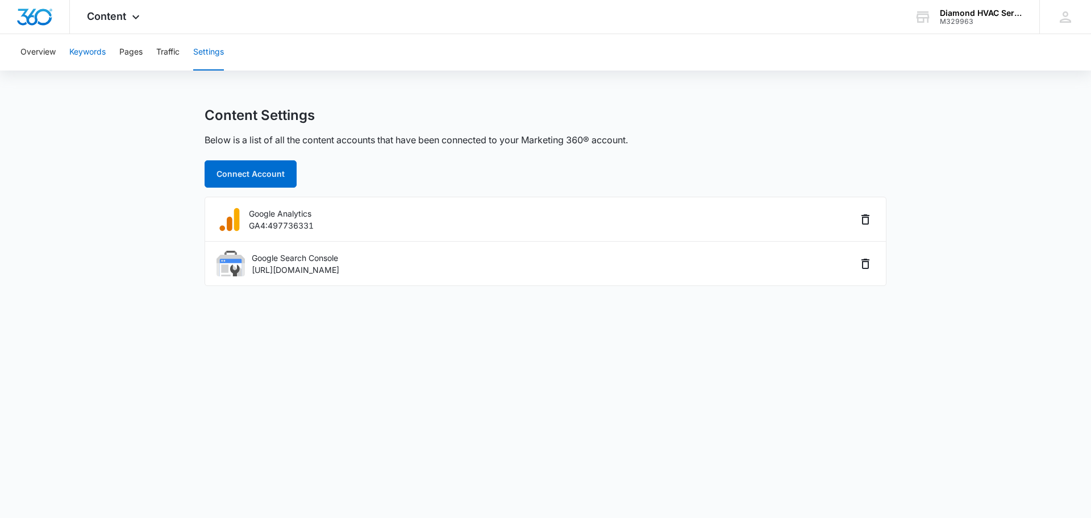
click at [101, 53] on button "Keywords" at bounding box center [87, 52] width 36 height 36
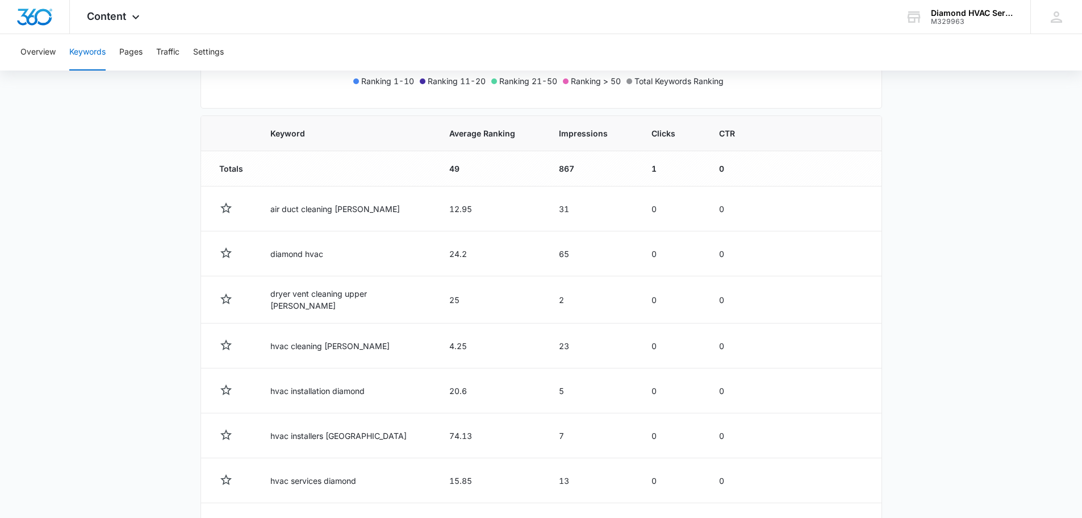
scroll to position [341, 0]
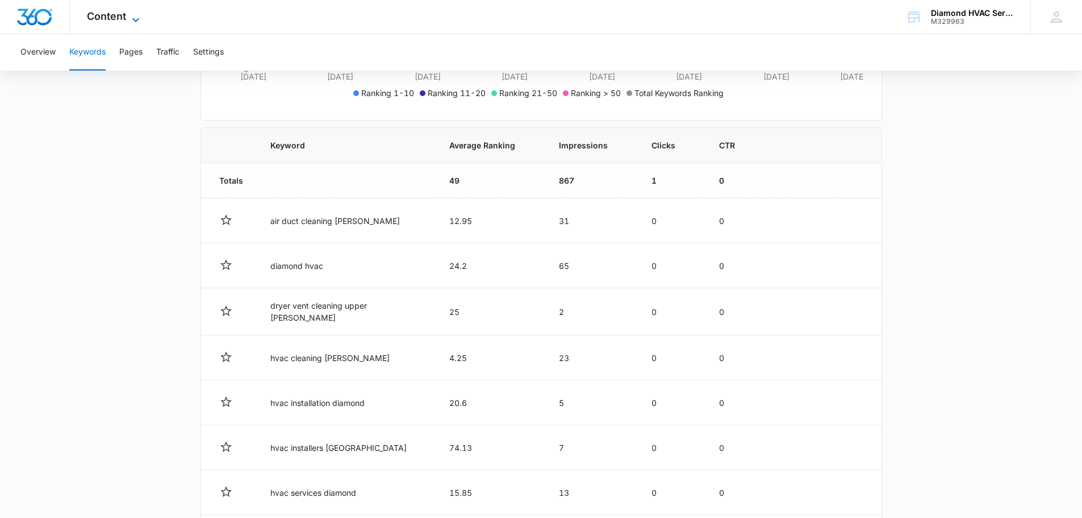
click at [94, 16] on span "Content" at bounding box center [106, 16] width 39 height 12
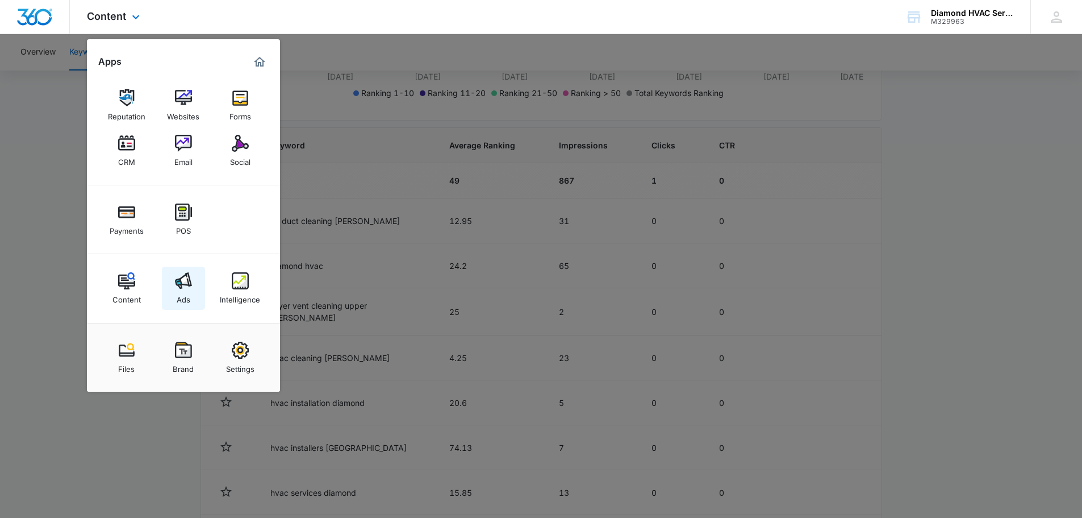
click at [196, 278] on link "Ads" at bounding box center [183, 287] width 43 height 43
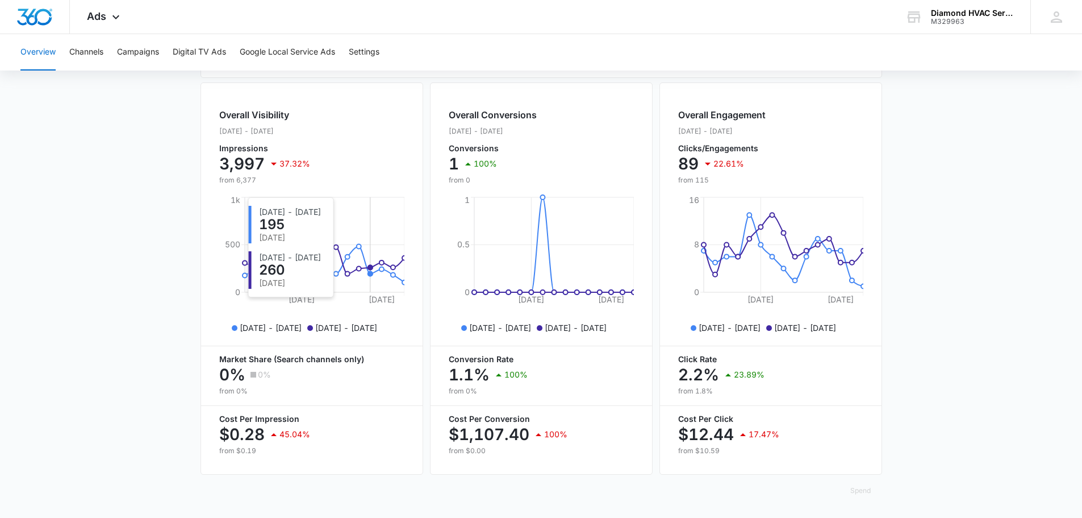
scroll to position [414, 0]
click at [89, 61] on button "Channels" at bounding box center [86, 52] width 34 height 36
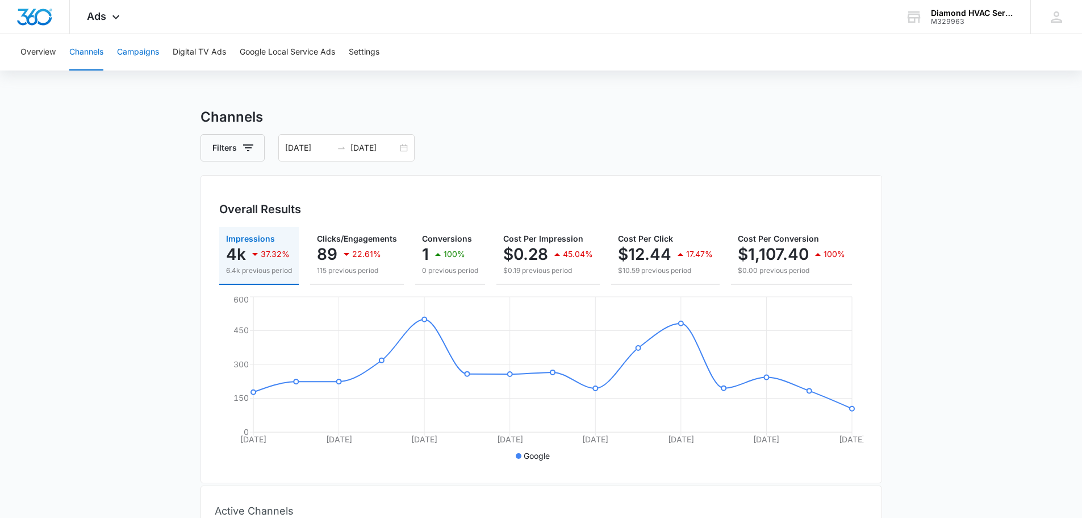
click at [130, 47] on button "Campaigns" at bounding box center [138, 52] width 42 height 36
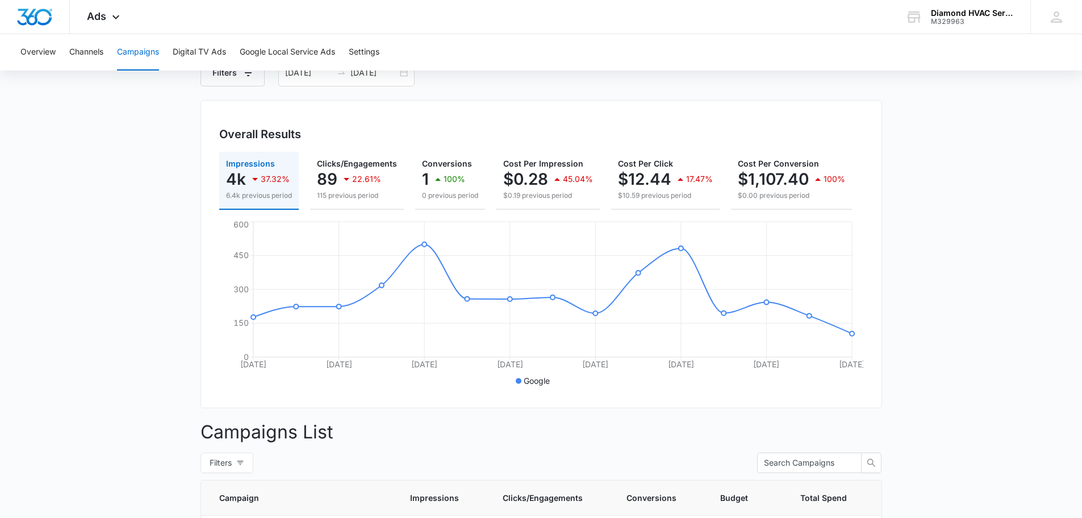
scroll to position [74, 0]
click at [190, 49] on button "Digital TV Ads" at bounding box center [199, 52] width 53 height 36
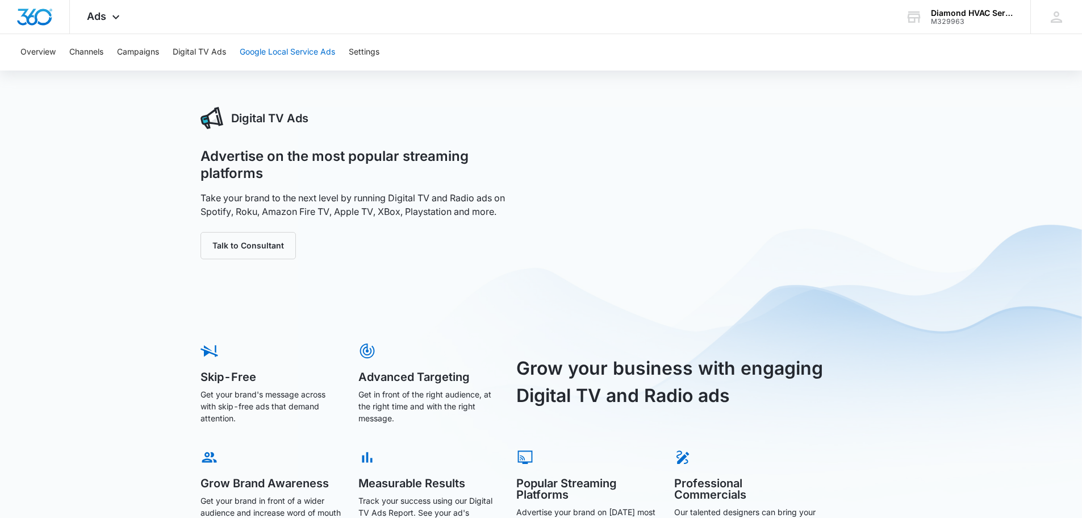
click at [298, 54] on button "Google Local Service Ads" at bounding box center [287, 52] width 95 height 36
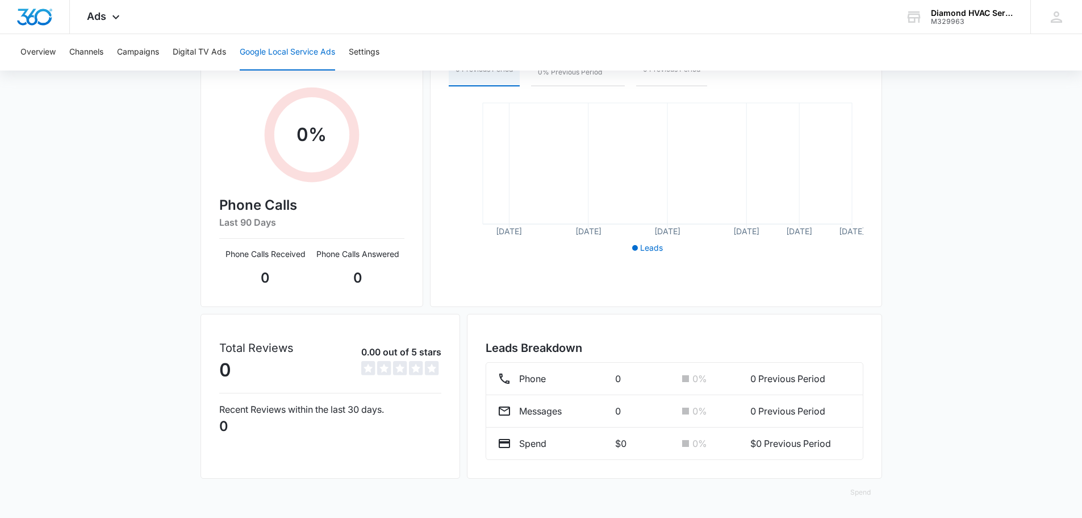
scroll to position [181, 0]
click at [372, 55] on button "Settings" at bounding box center [364, 52] width 31 height 36
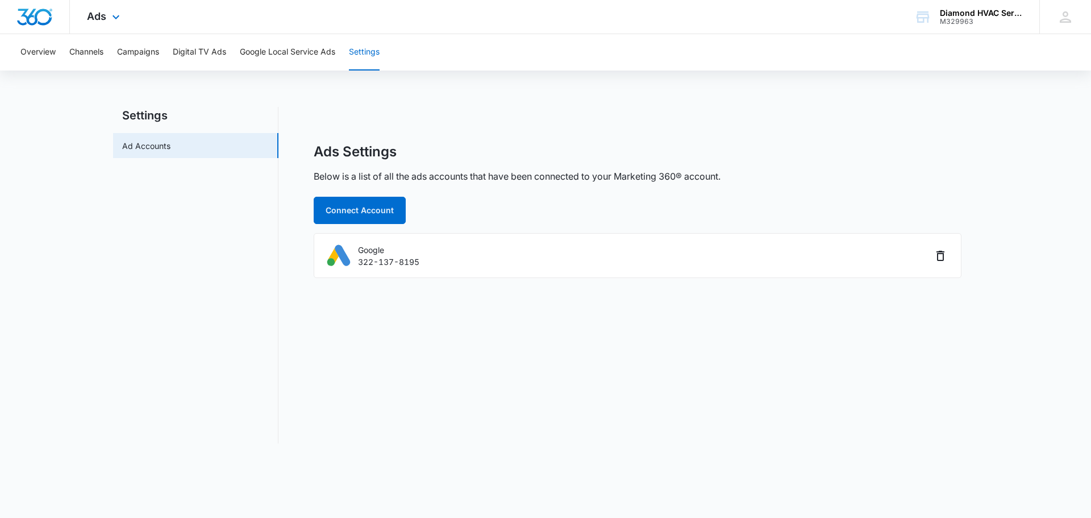
click at [121, 28] on div "Ads Apps Reputation Websites Forms CRM Email Social Payments POS Content Ads In…" at bounding box center [105, 17] width 70 height 34
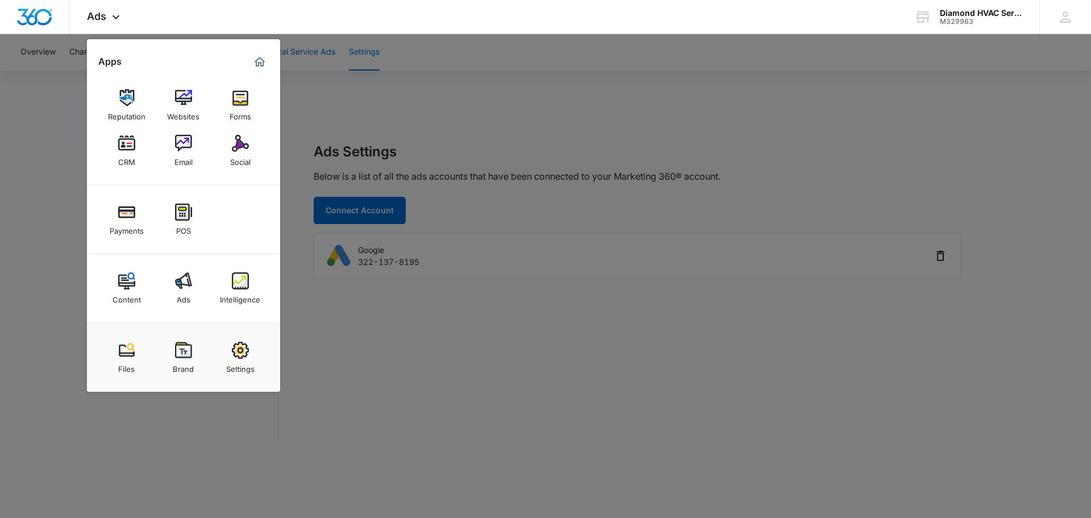
click at [256, 67] on img "Marketing 360® Dashboard" at bounding box center [260, 62] width 14 height 14
